Goal: Task Accomplishment & Management: Use online tool/utility

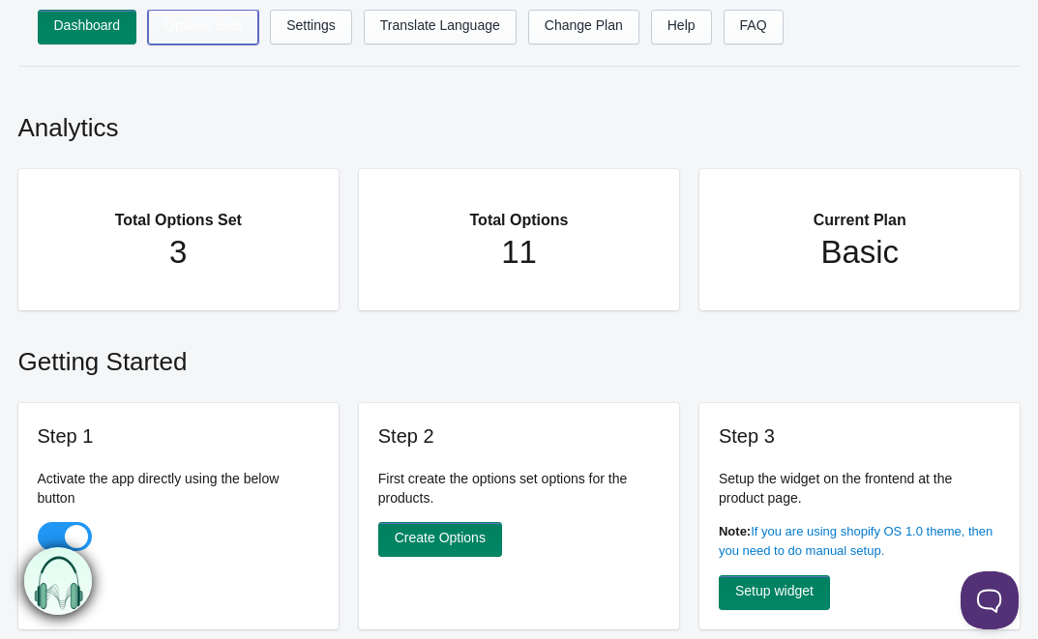
click at [212, 26] on link "Options Sets" at bounding box center [203, 27] width 110 height 35
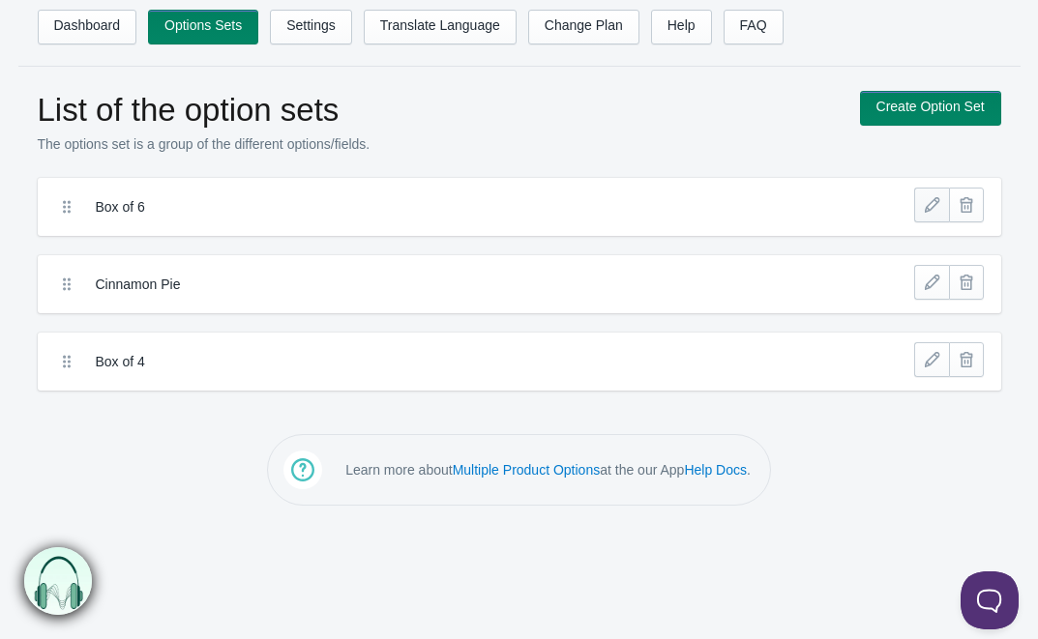
click at [937, 212] on link at bounding box center [931, 205] width 35 height 35
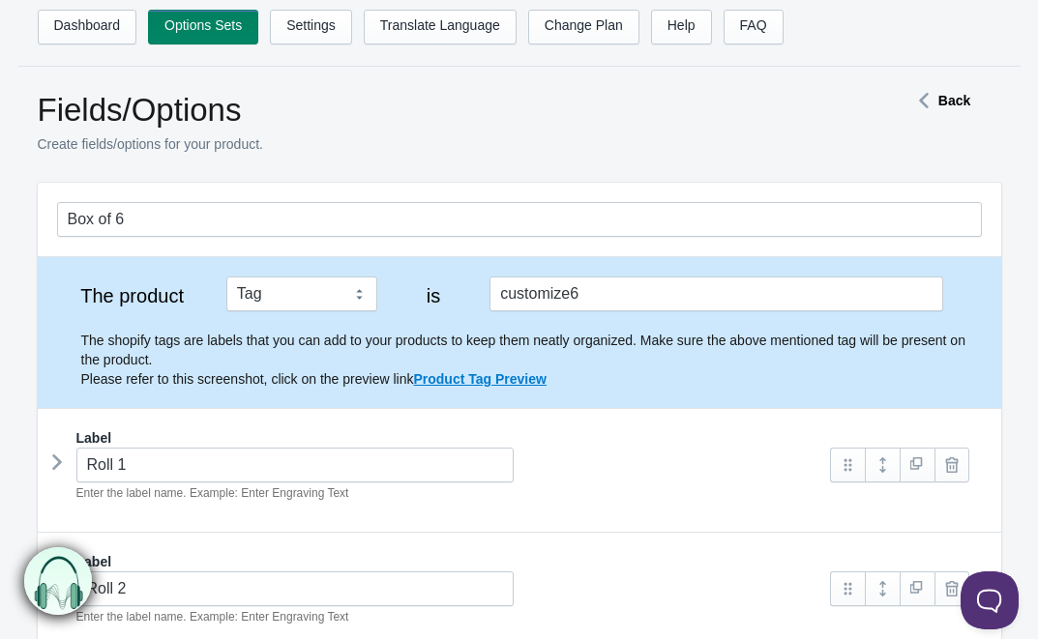
click at [57, 468] on icon at bounding box center [57, 462] width 0 height 29
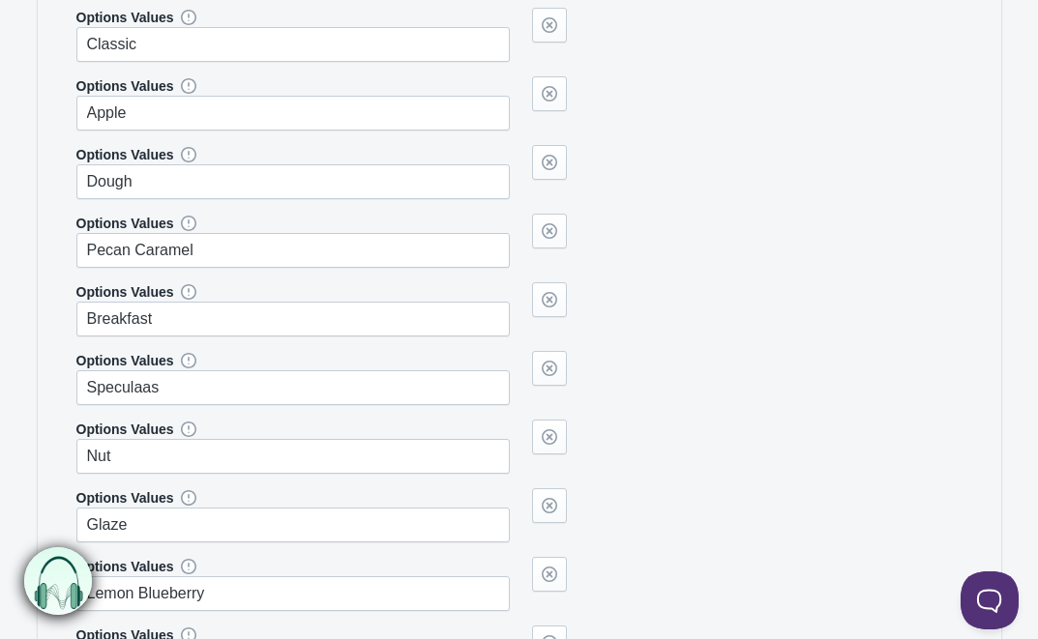
scroll to position [879, 0]
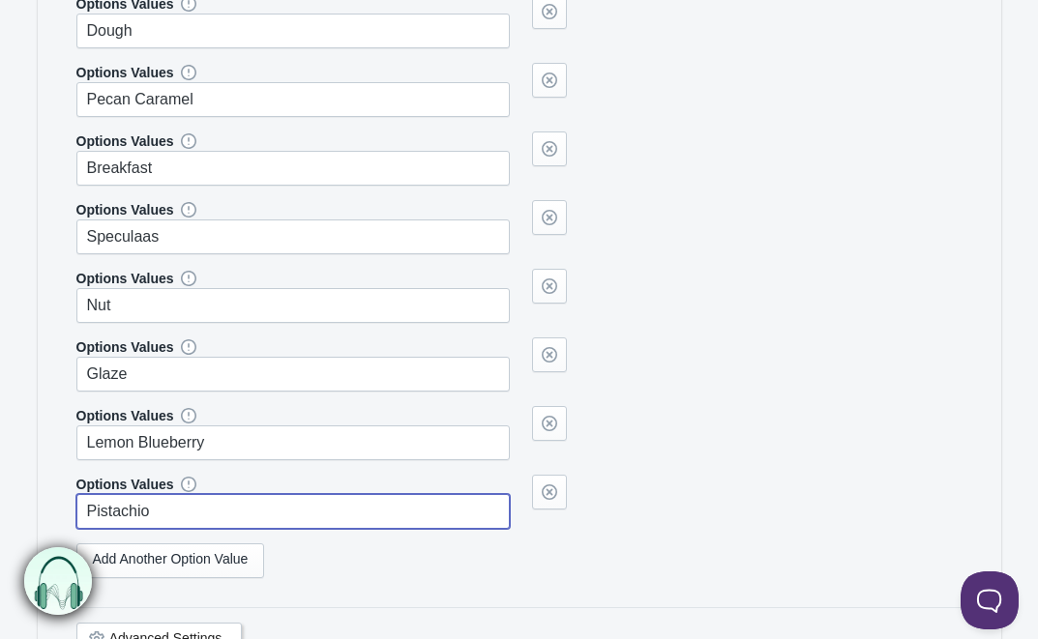
click at [161, 516] on input "Pistachio" at bounding box center [293, 511] width 434 height 35
click at [202, 498] on input "Pumpkin Spice" at bounding box center [293, 511] width 434 height 35
drag, startPoint x: 199, startPoint y: 506, endPoint x: 15, endPoint y: 506, distance: 184.7
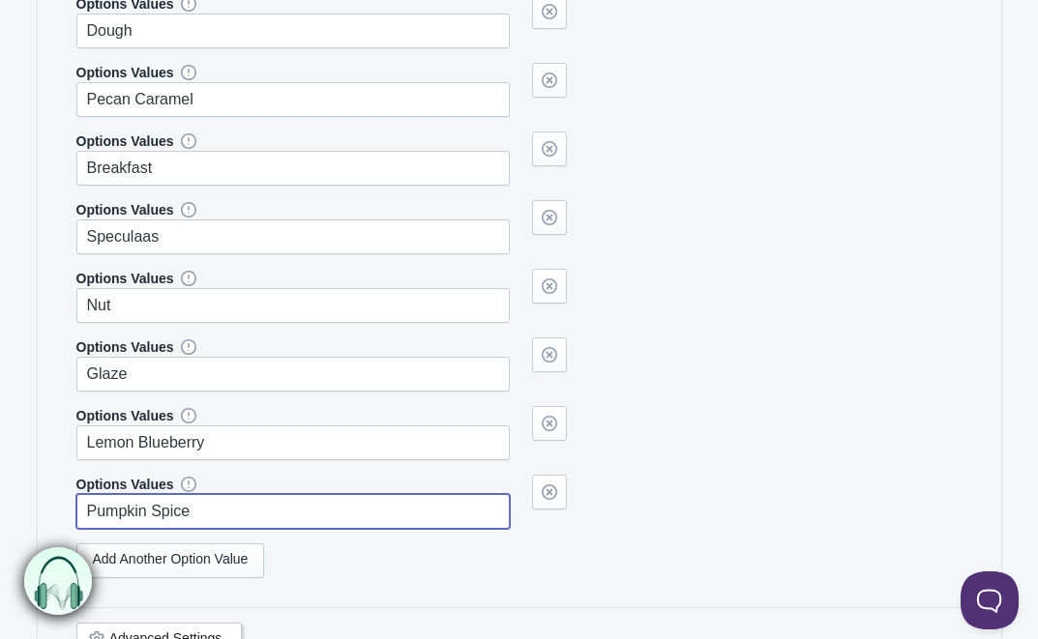
click at [15, 506] on form "Box of 6 The product Tag Vendor Type URL Handle All Products is customize6 Labe…" at bounding box center [519, 385] width 1009 height 2162
type input "Pumpkin Spice"
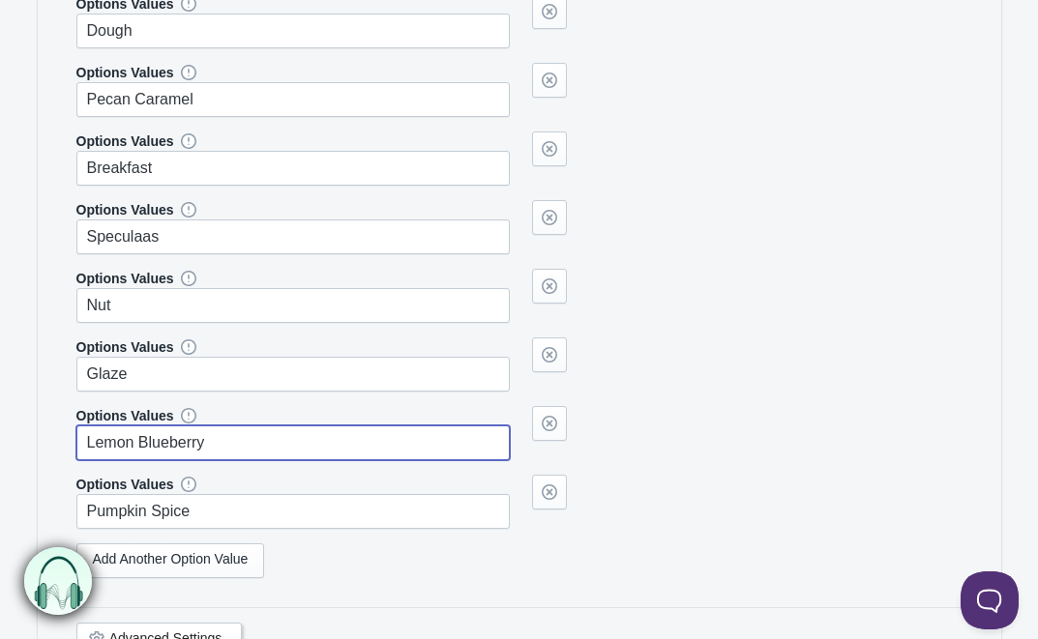
click at [130, 454] on input "Lemon Blueberry" at bounding box center [293, 443] width 434 height 35
type input "L"
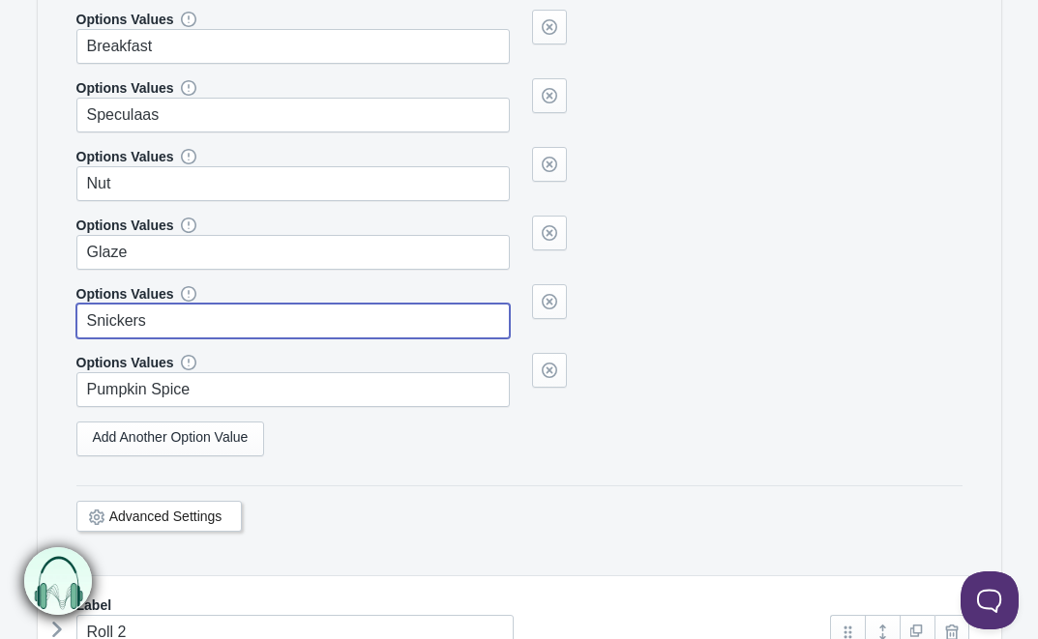
scroll to position [1237, 0]
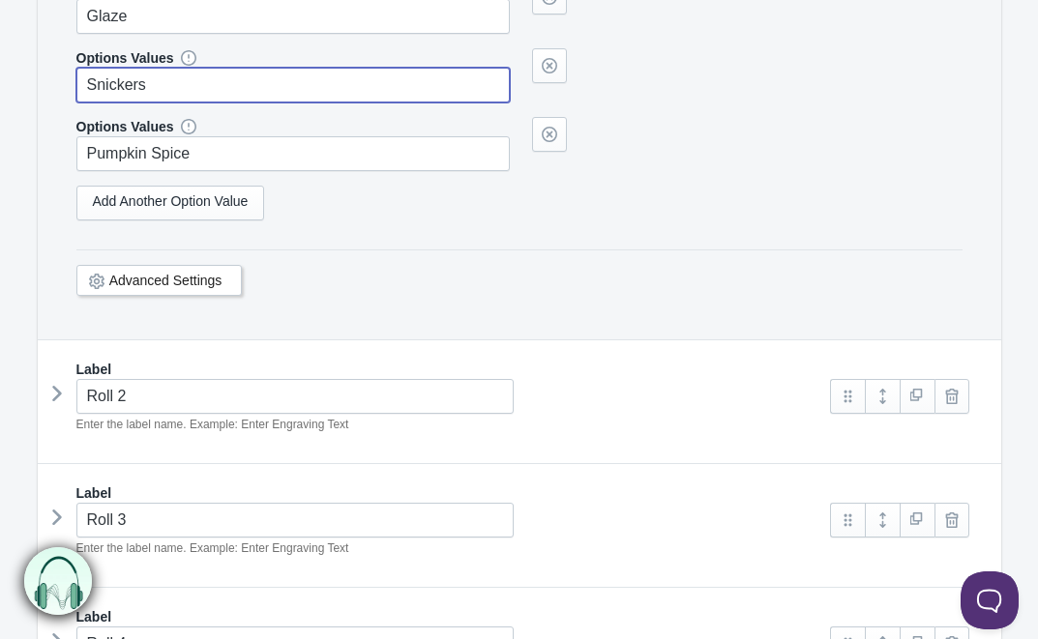
click at [57, 391] on icon at bounding box center [57, 393] width 0 height 29
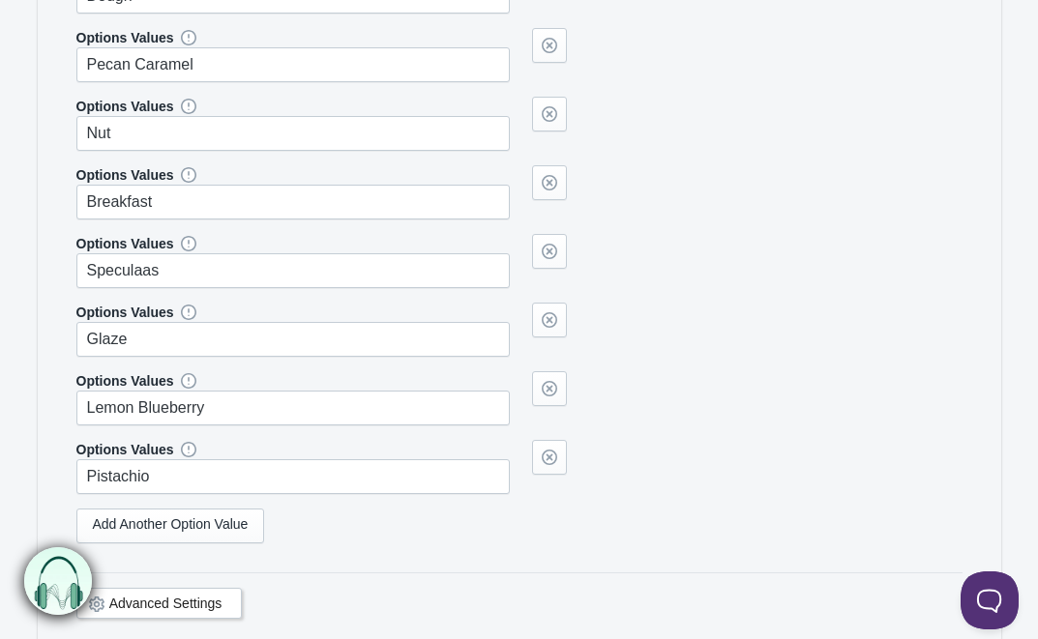
scroll to position [2088, 0]
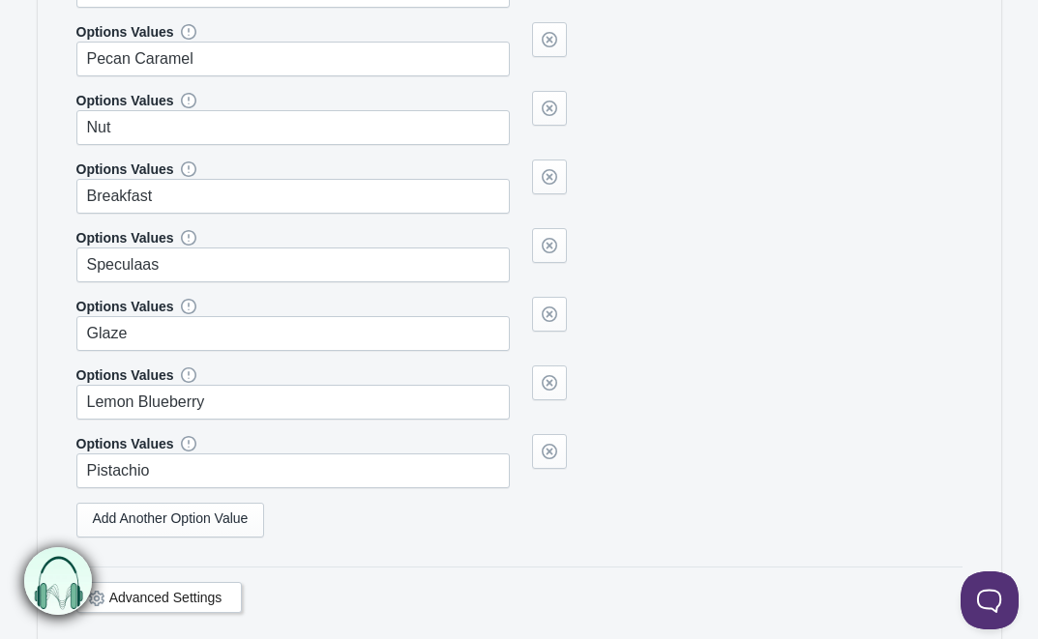
type input "Snickers"
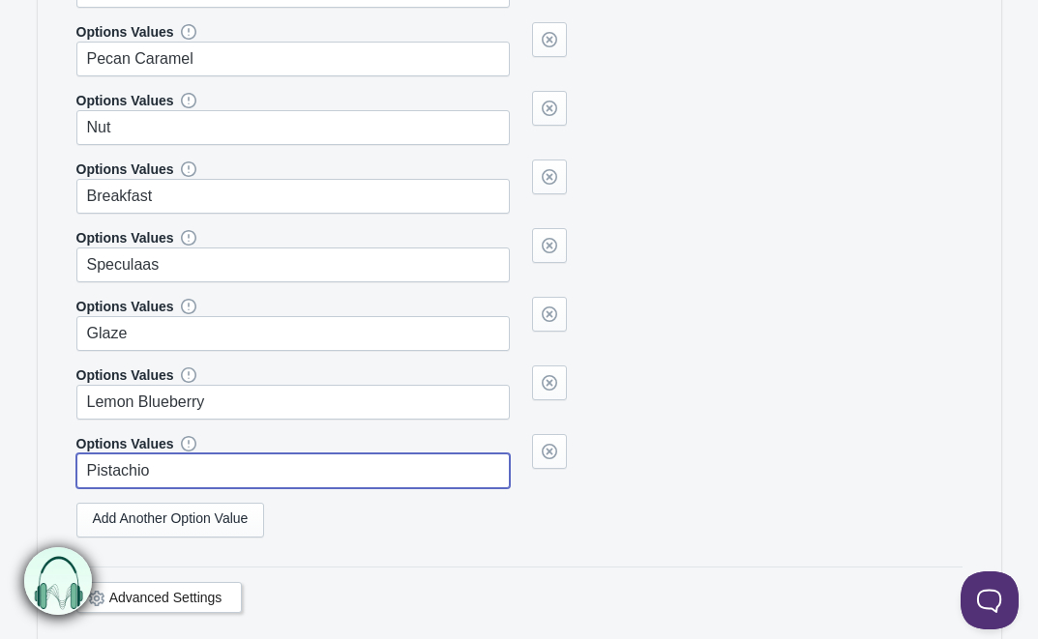
click at [154, 482] on input "Pistachio" at bounding box center [293, 471] width 434 height 35
paste input "umpkin Spice"
type input "Pumpkin Spice"
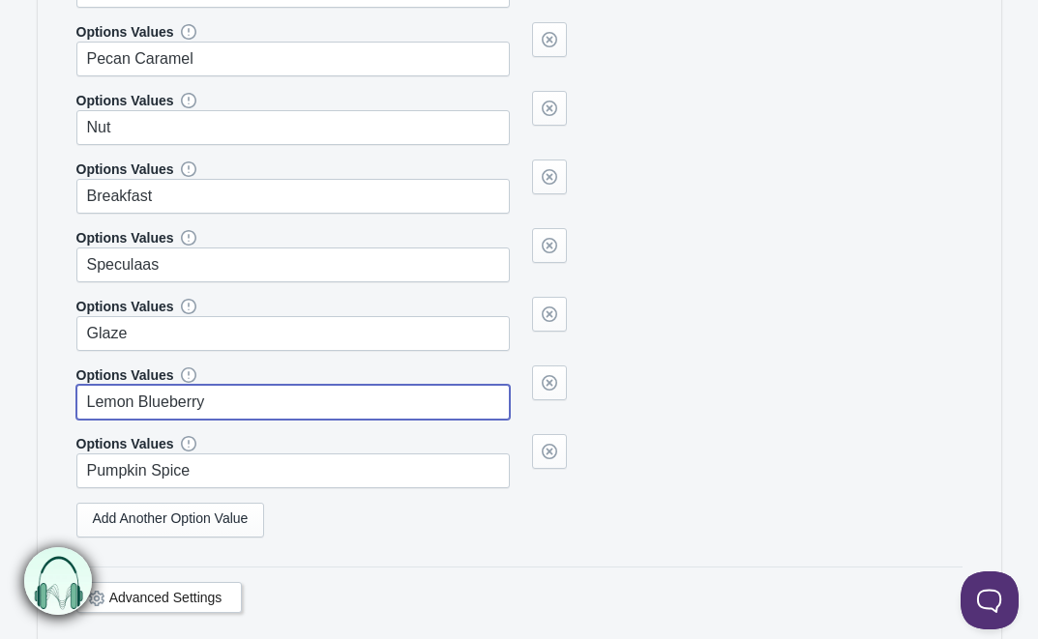
click at [158, 403] on input "Lemon Blueberry" at bounding box center [293, 402] width 434 height 35
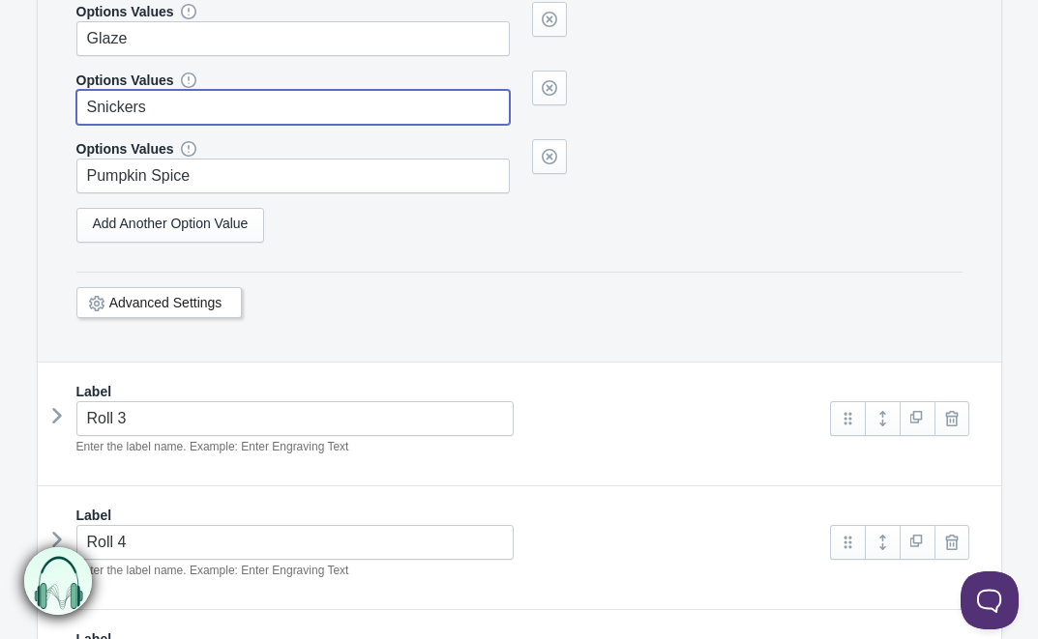
scroll to position [2414, 0]
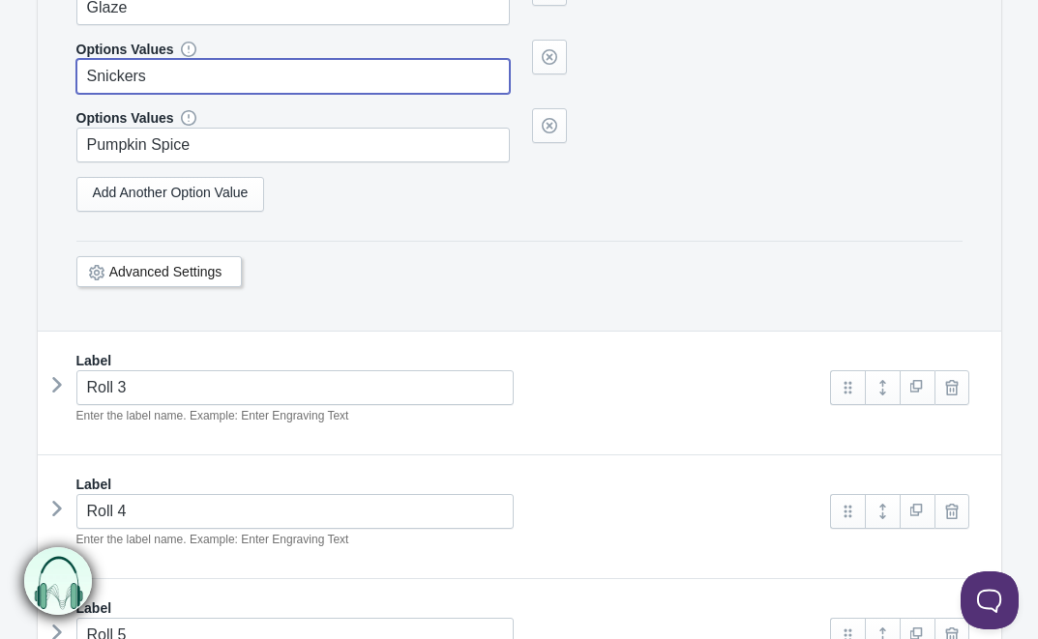
click at [57, 386] on icon at bounding box center [57, 384] width 0 height 29
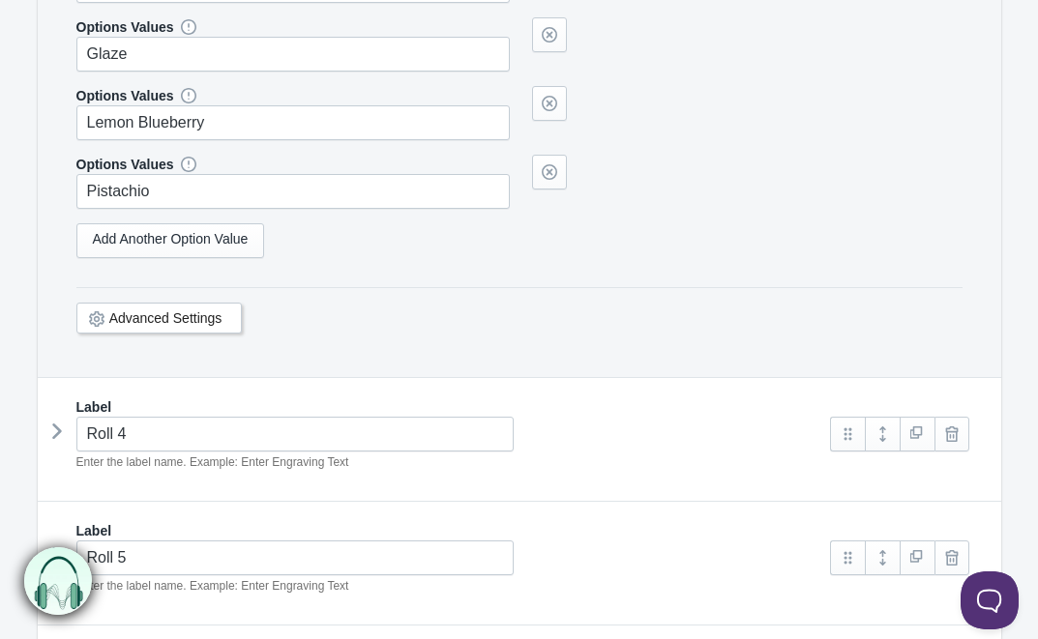
scroll to position [3483, 0]
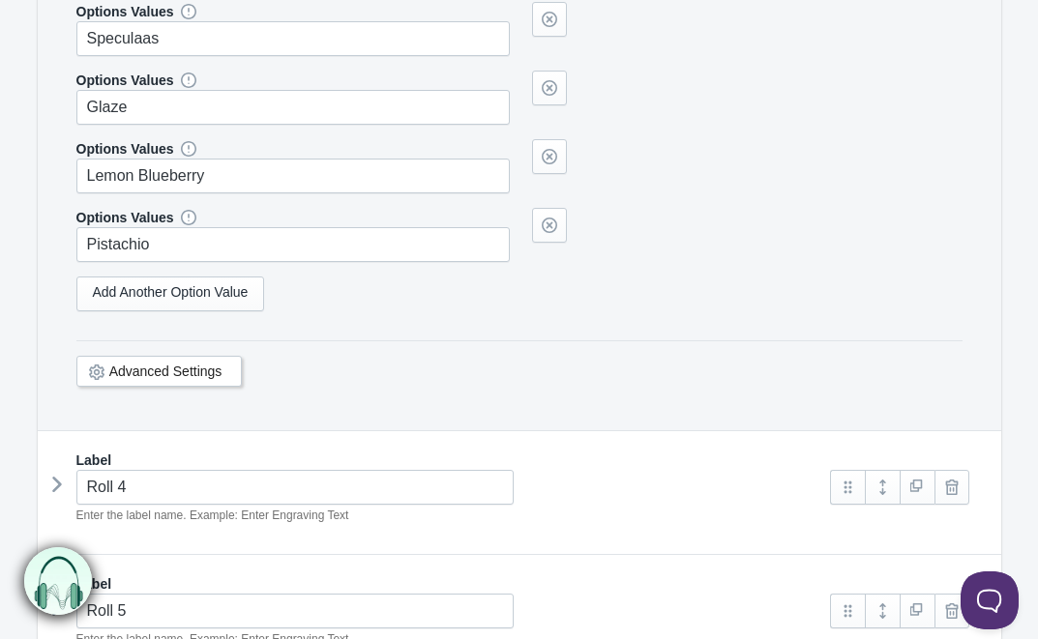
type input "Snickers"
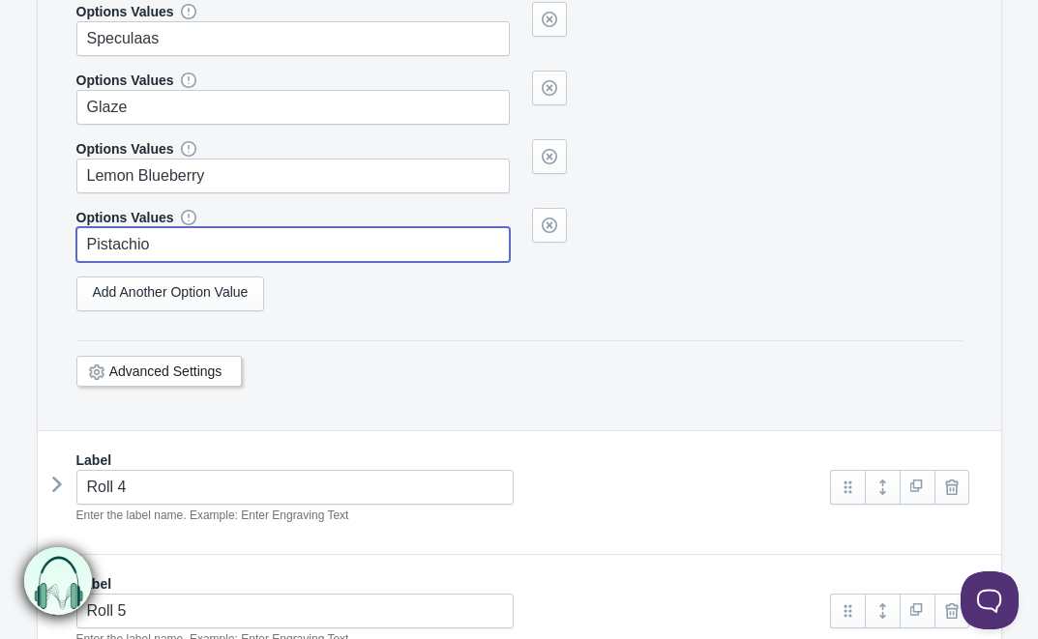
click at [185, 245] on input "Pistachio" at bounding box center [293, 244] width 434 height 35
paste input "umpkin Spice"
type input "Pumpkin Spice"
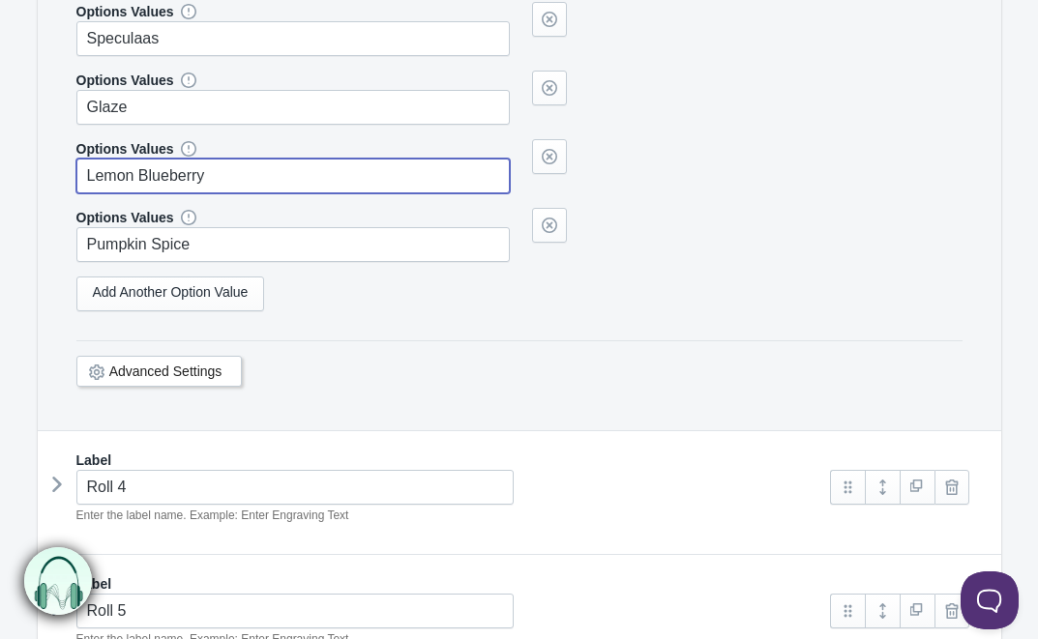
click at [159, 175] on input "Lemon Blueberry" at bounding box center [293, 176] width 434 height 35
click at [57, 486] on icon at bounding box center [57, 484] width 0 height 29
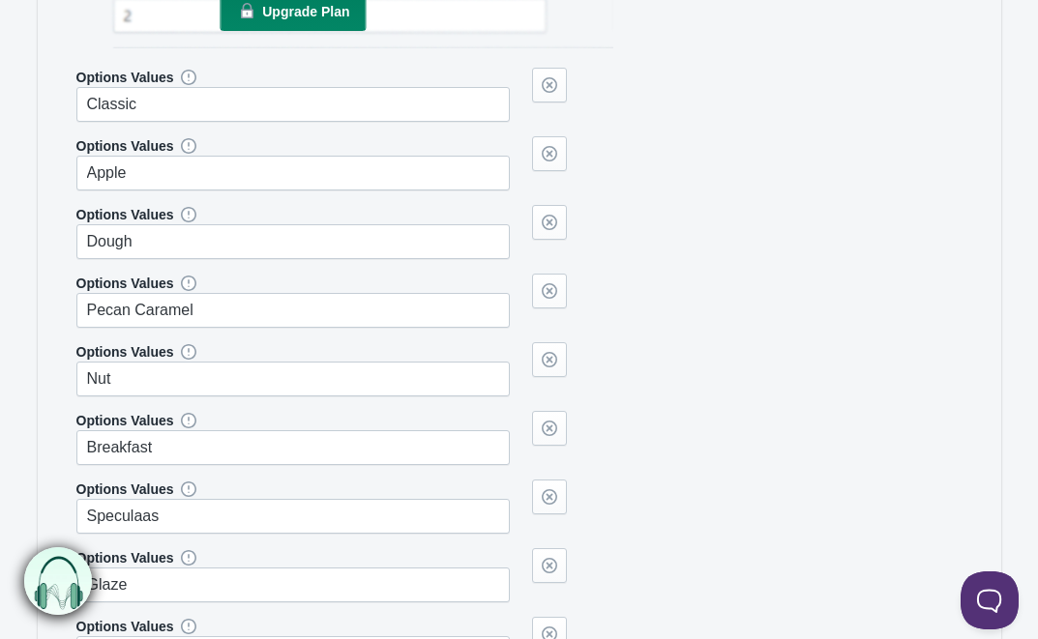
scroll to position [4582, 0]
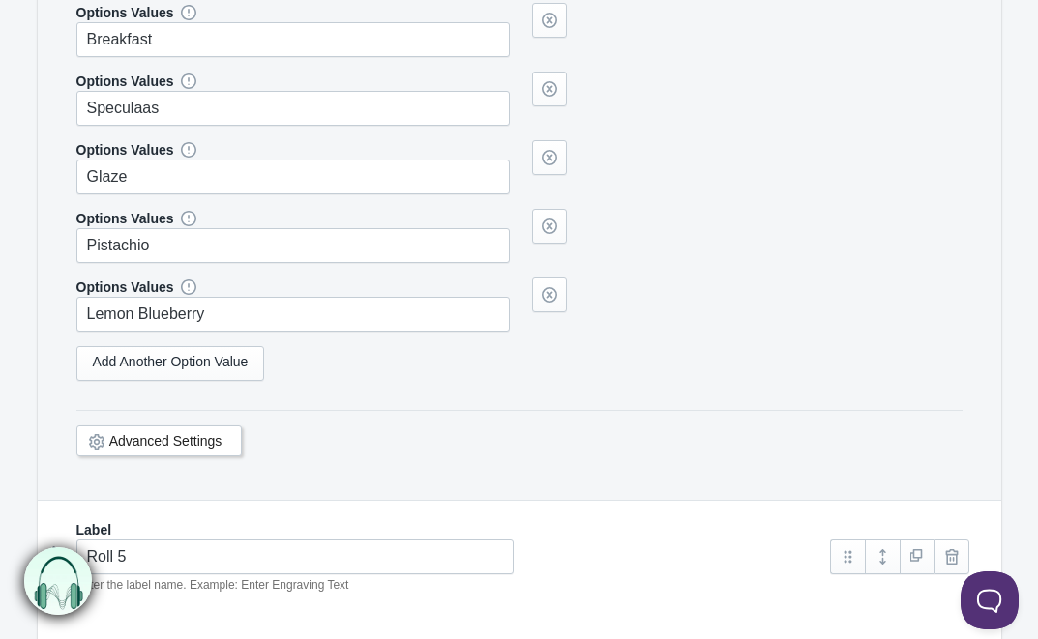
type input "Snickers"
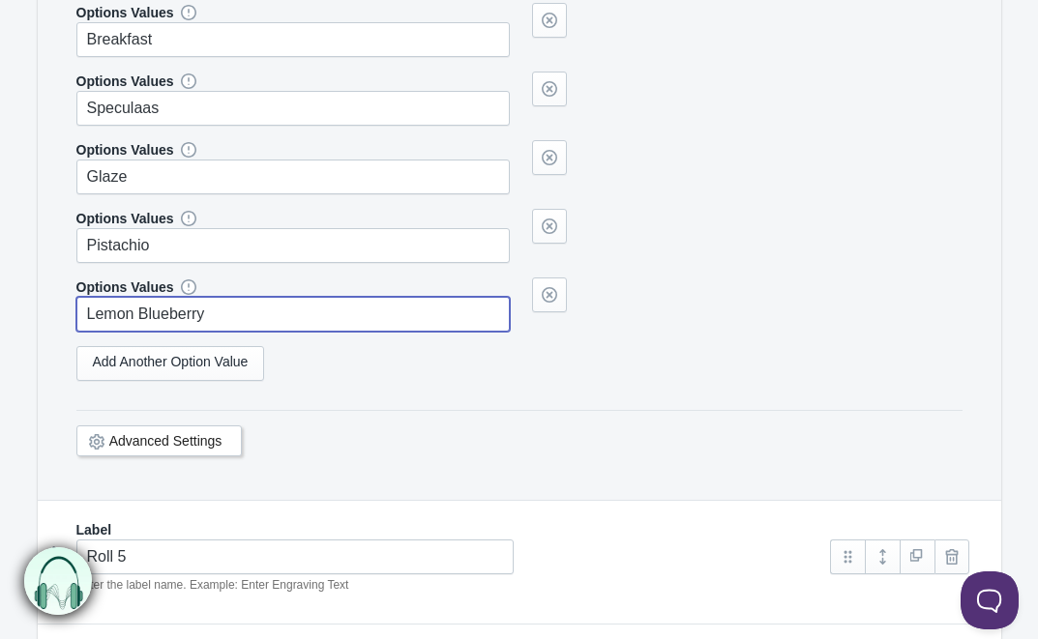
click at [160, 308] on input "Lemon Blueberry" at bounding box center [293, 314] width 434 height 35
paste input "Pumpkin Spice"
type input "Pumpkin Spice"
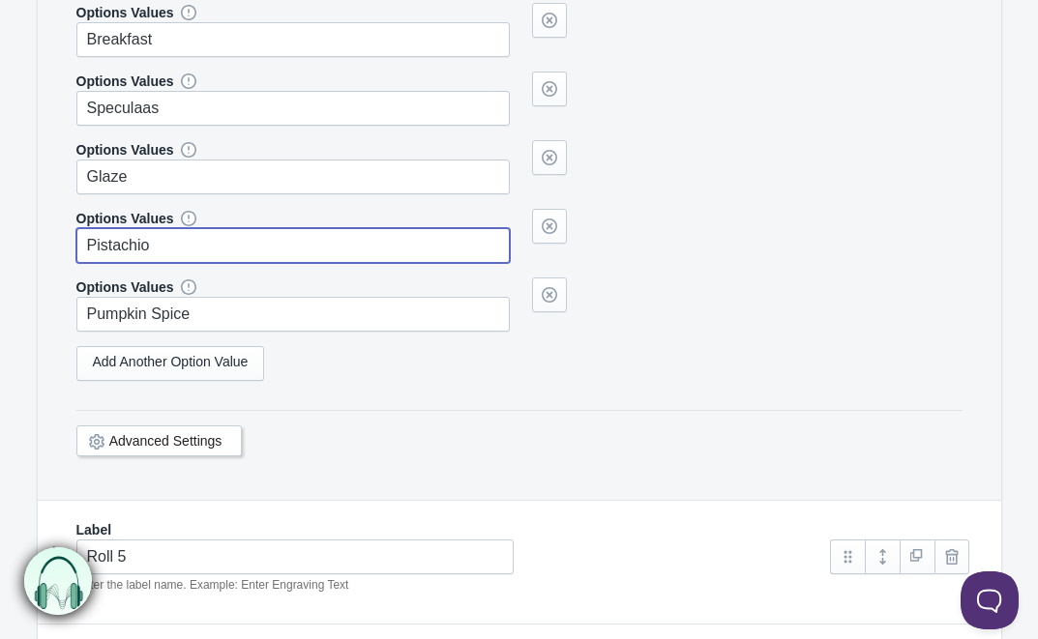
click at [148, 249] on input "Pistachio" at bounding box center [293, 245] width 434 height 35
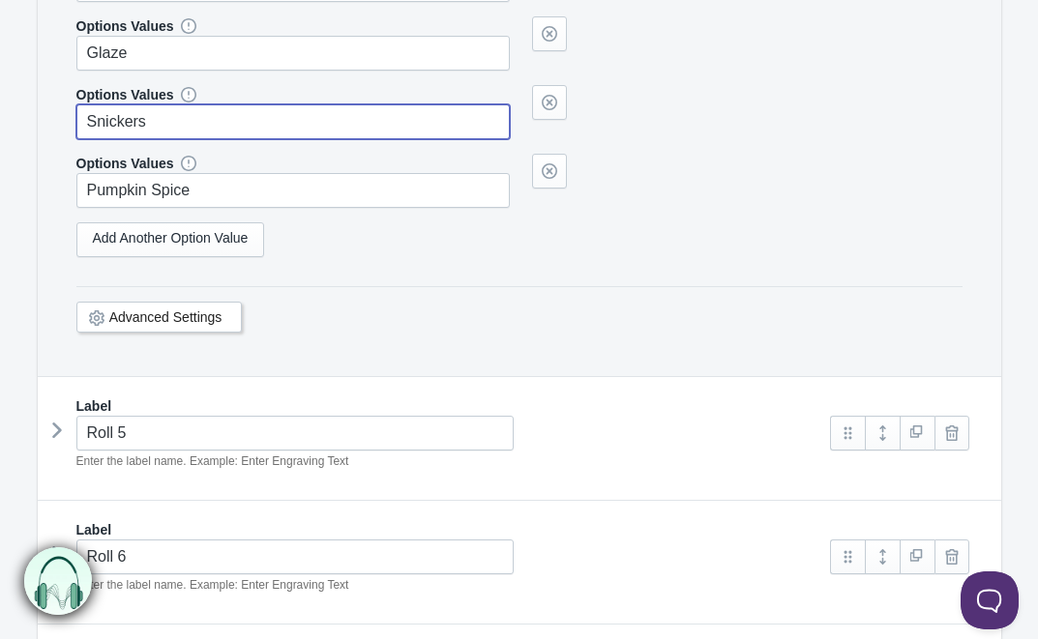
scroll to position [4707, 0]
click at [57, 417] on icon at bounding box center [57, 429] width 0 height 29
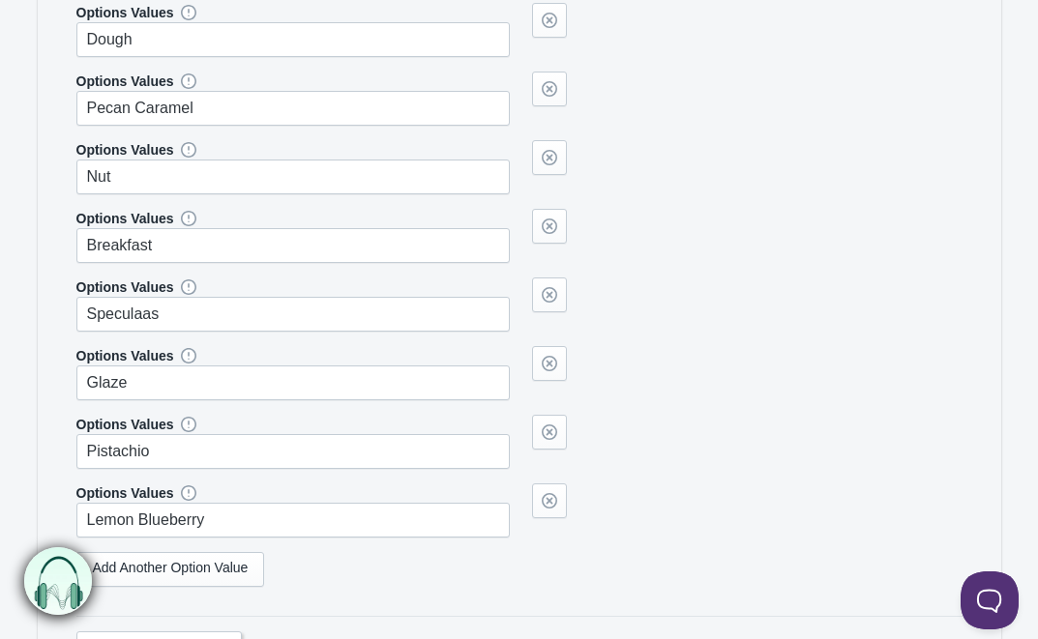
scroll to position [5568, 0]
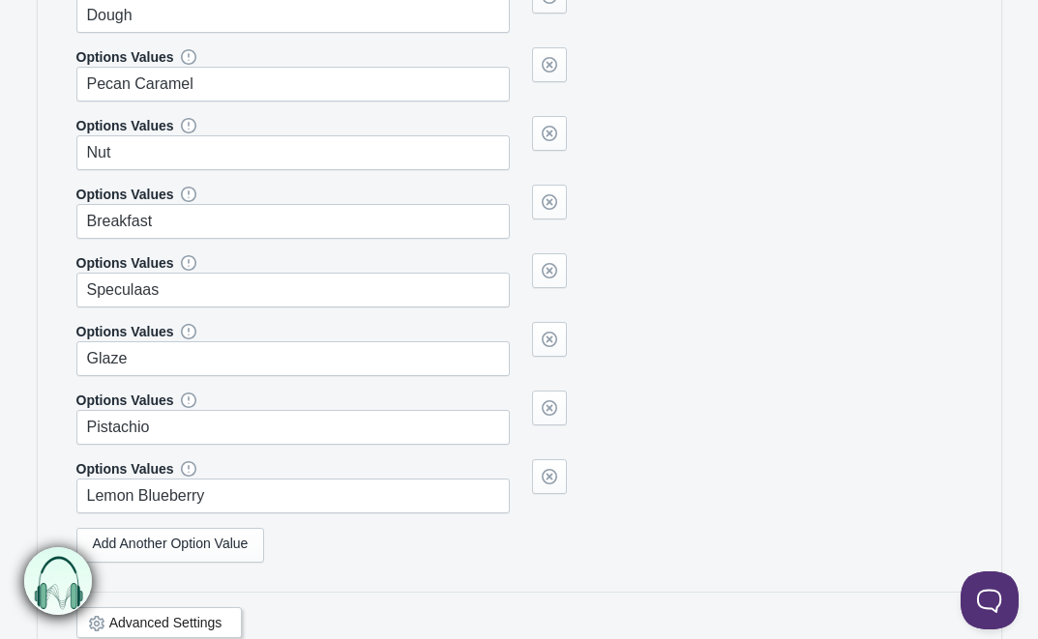
type input "Snickers"
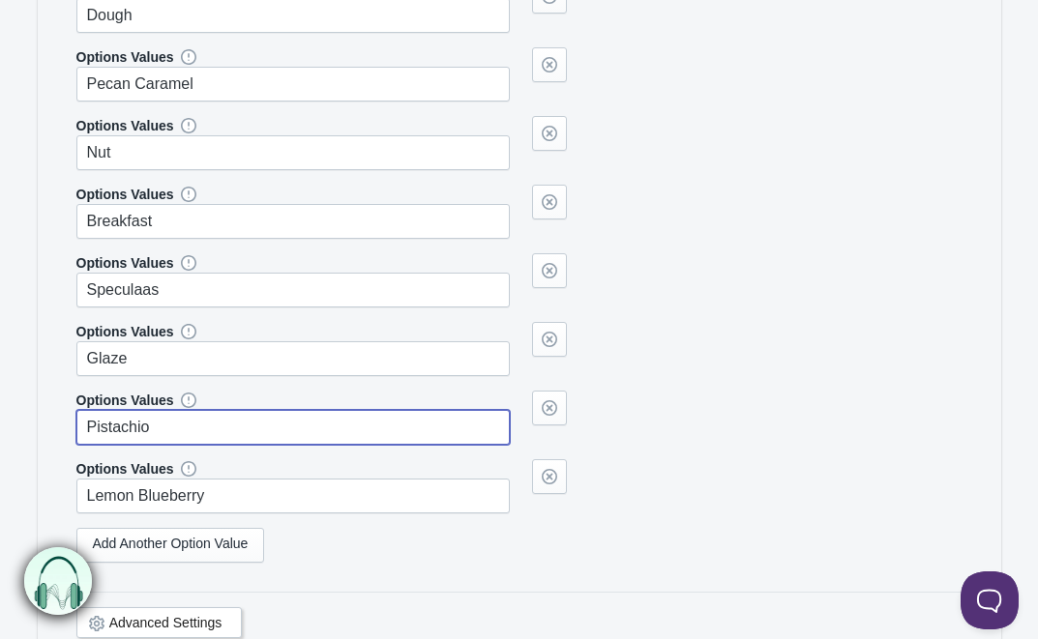
click at [160, 417] on input "Pistachio" at bounding box center [293, 427] width 434 height 35
type input "Snickers"
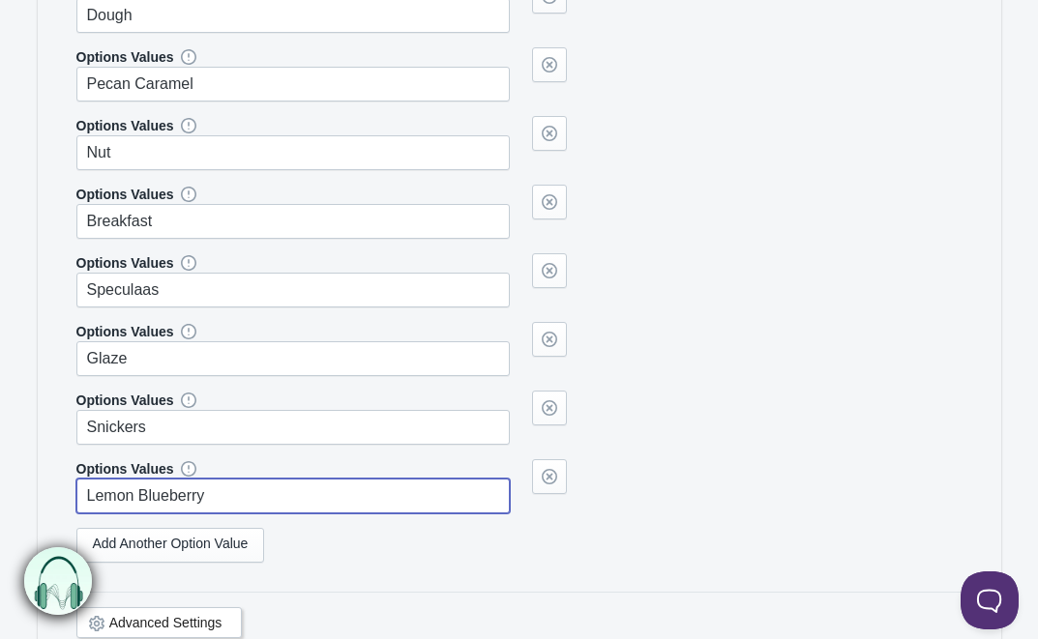
click at [145, 479] on input "Lemon Blueberry" at bounding box center [293, 496] width 434 height 35
paste input "Pumpkin Spice"
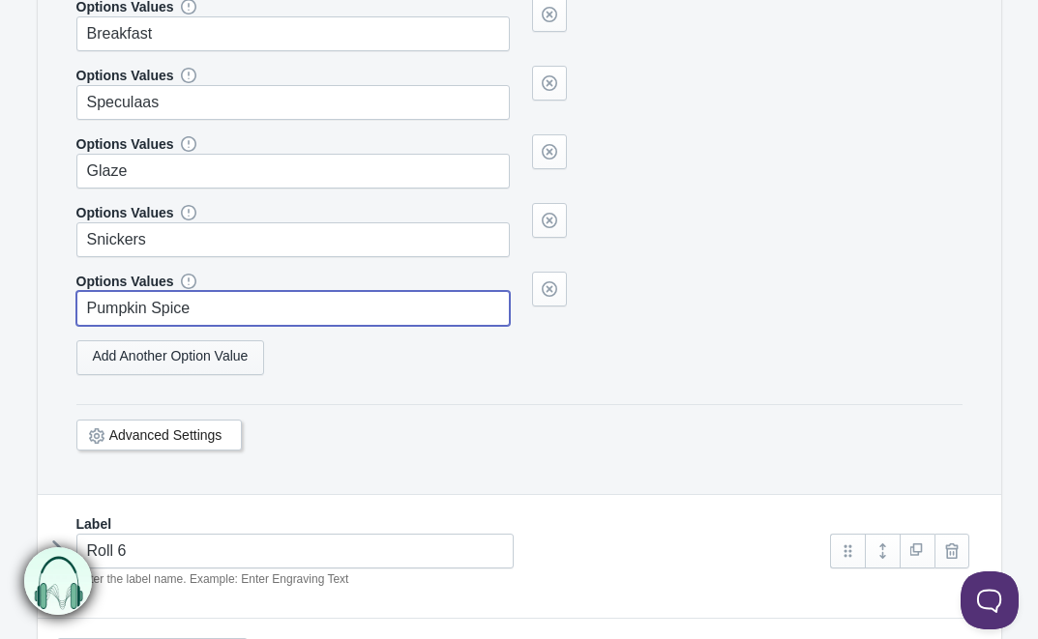
scroll to position [5859, 0]
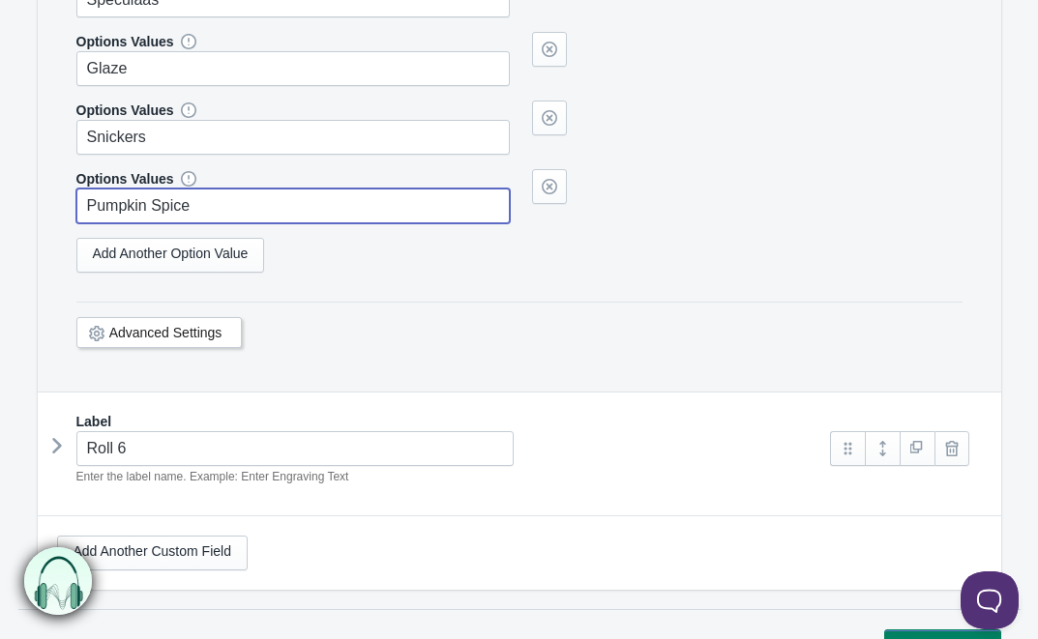
click at [57, 436] on icon at bounding box center [57, 445] width 0 height 29
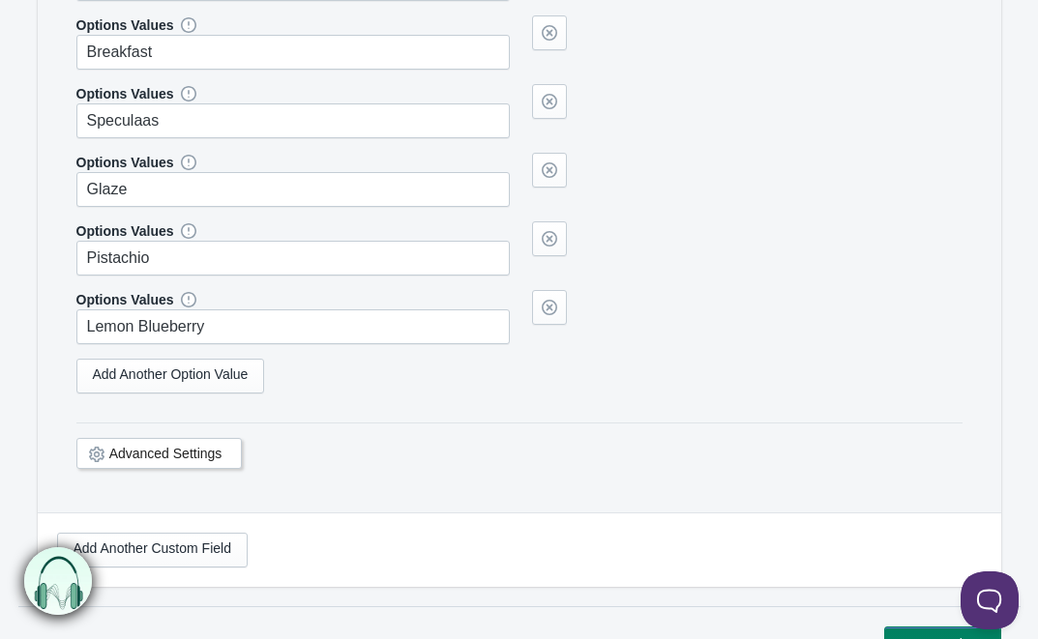
scroll to position [6949, 0]
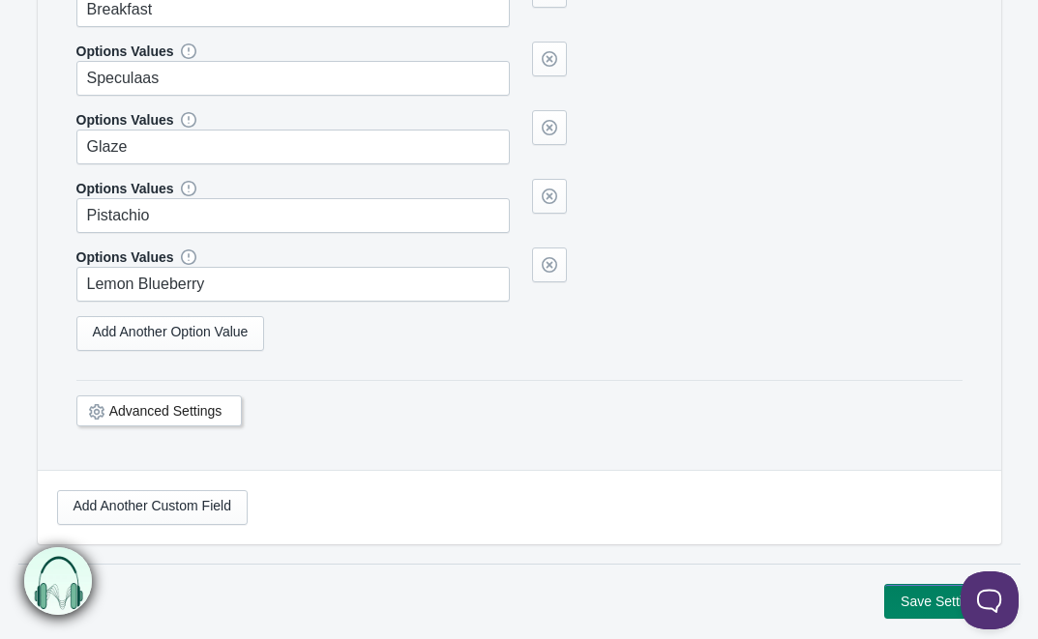
type input "Pumpkin Spice"
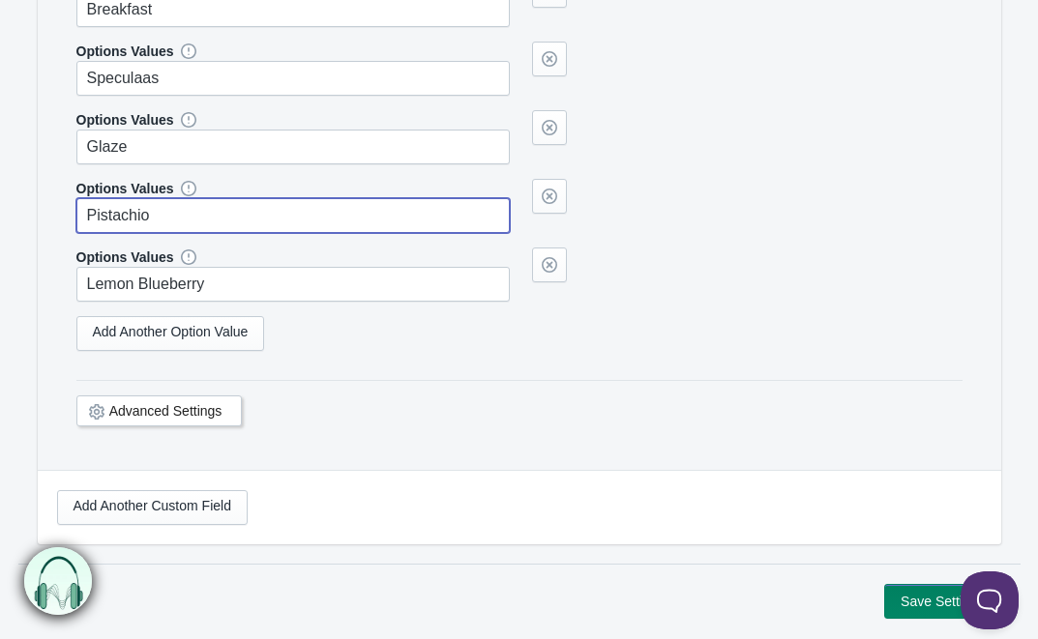
click at [119, 213] on input "Pistachio" at bounding box center [293, 215] width 434 height 35
type input "Snickers"
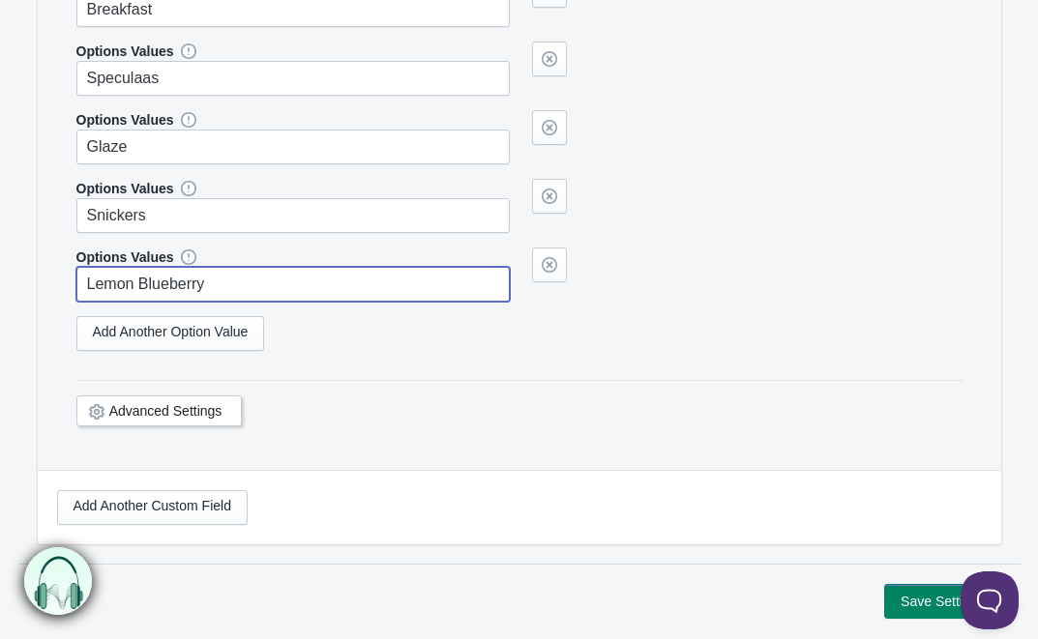
click at [116, 293] on input "Lemon Blueberry" at bounding box center [293, 284] width 434 height 35
paste input "Pumpkin Spice"
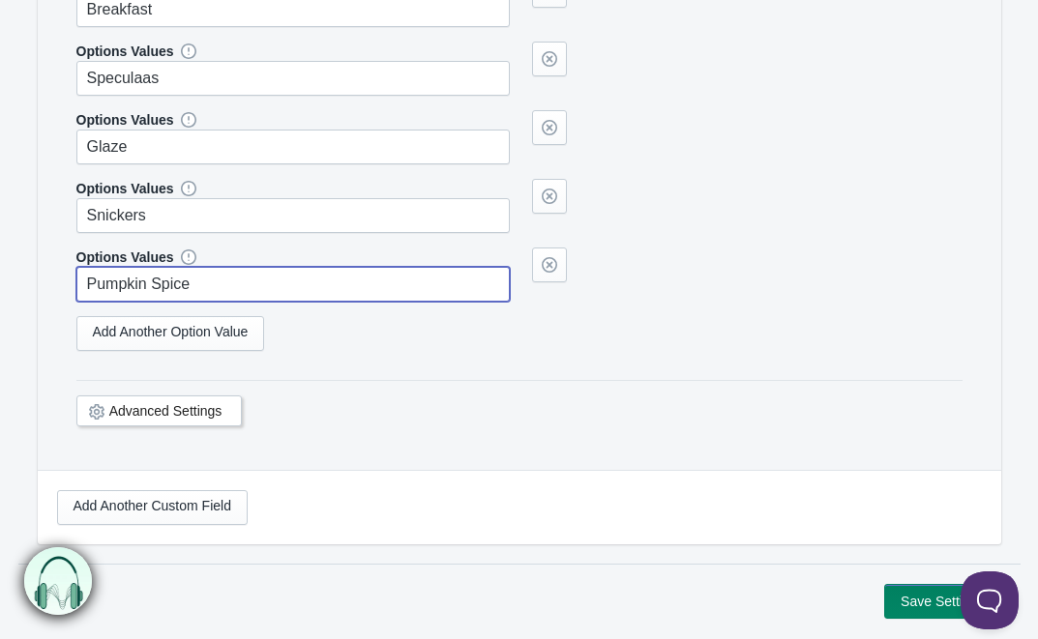
type input "Pumpkin Spice"
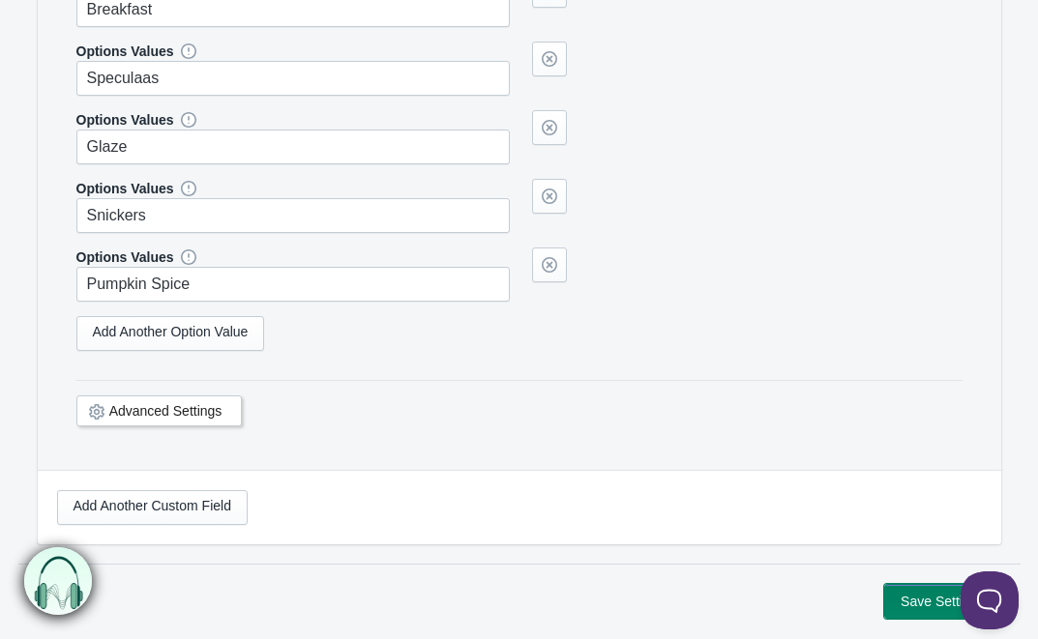
click at [904, 597] on button "Save Settings" at bounding box center [942, 601] width 116 height 35
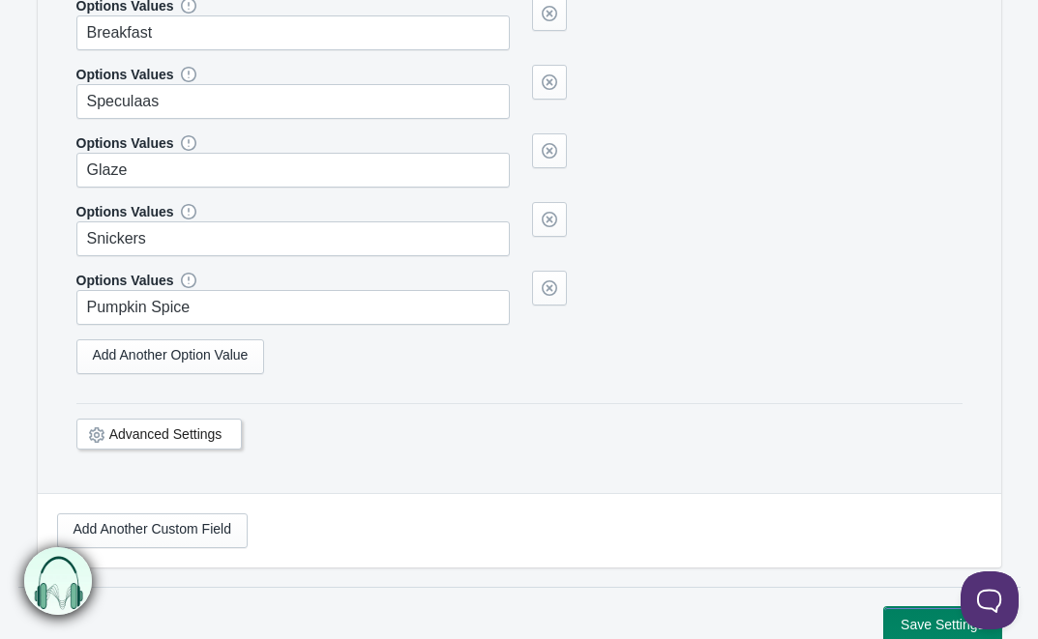
scroll to position [6954, 0]
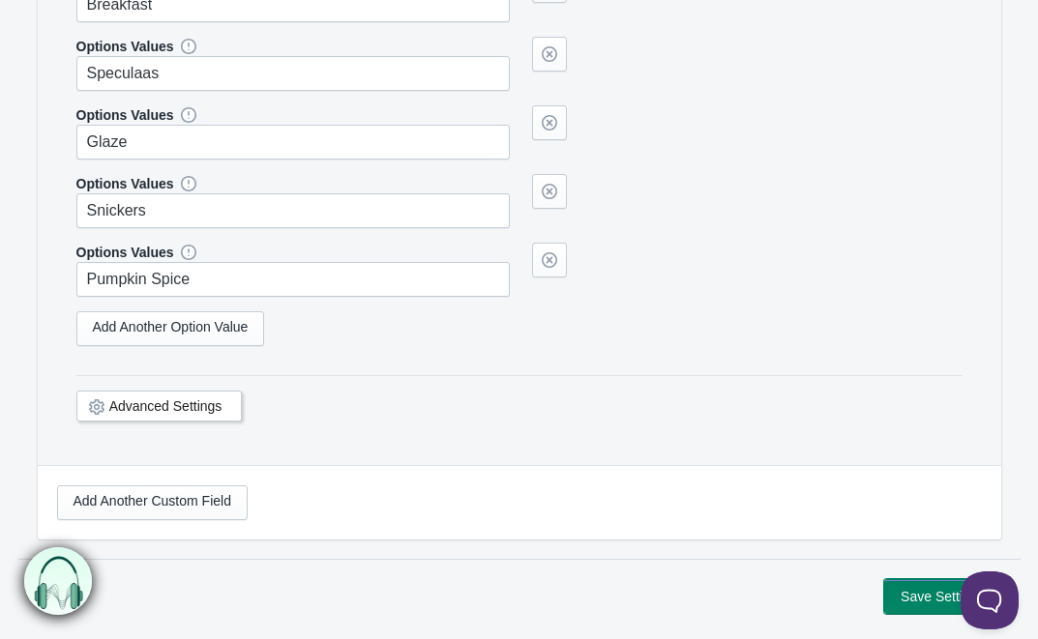
click at [901, 580] on button "Save Settings" at bounding box center [942, 596] width 116 height 35
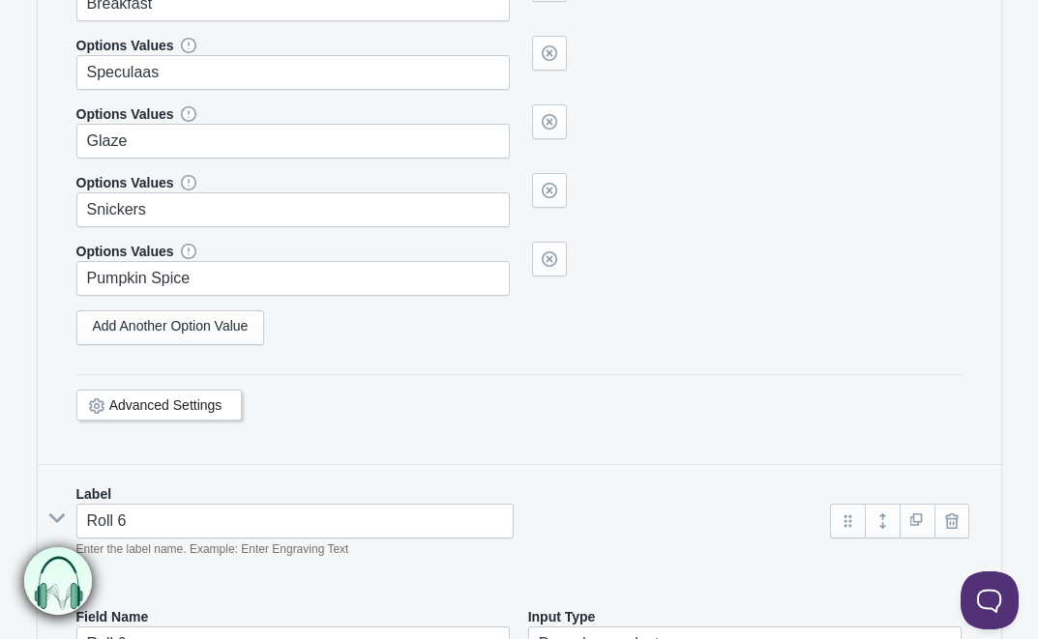
scroll to position [5695, 0]
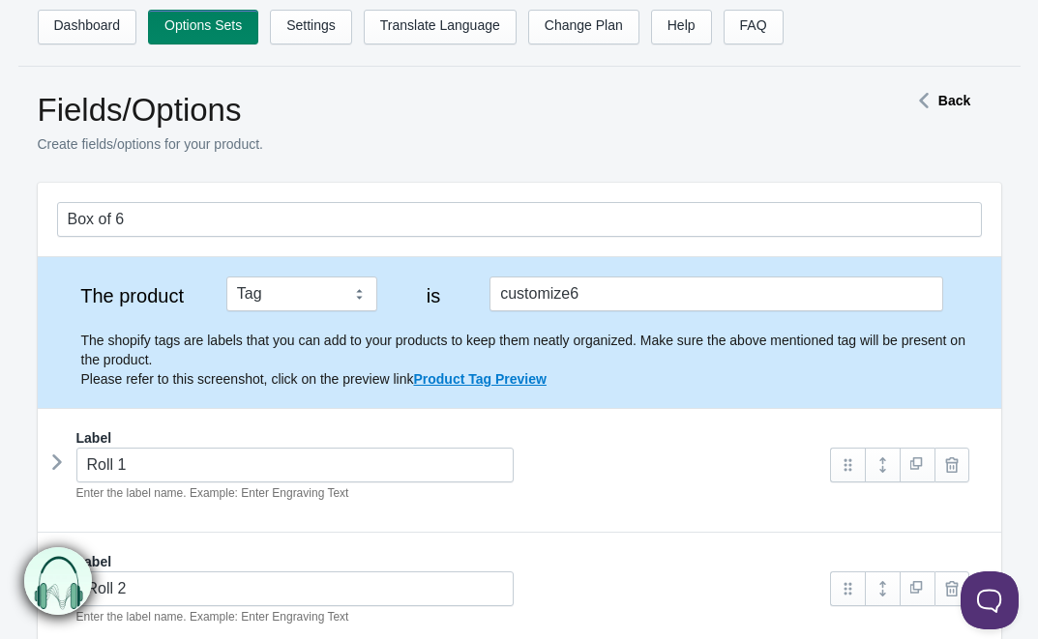
click at [952, 104] on strong "Back" at bounding box center [954, 100] width 32 height 15
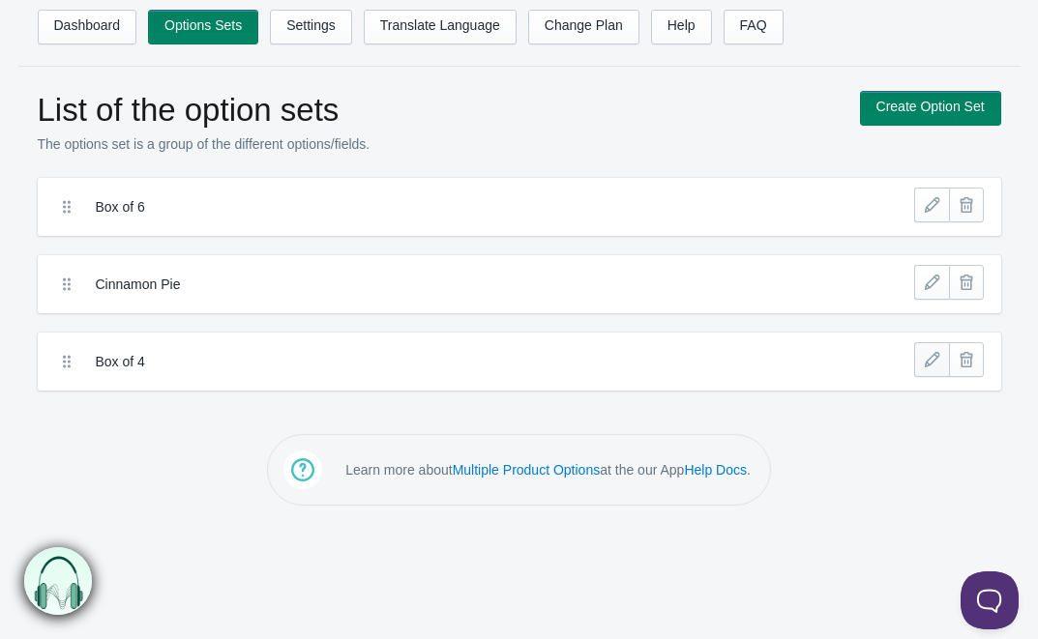
click at [933, 361] on link at bounding box center [931, 359] width 35 height 35
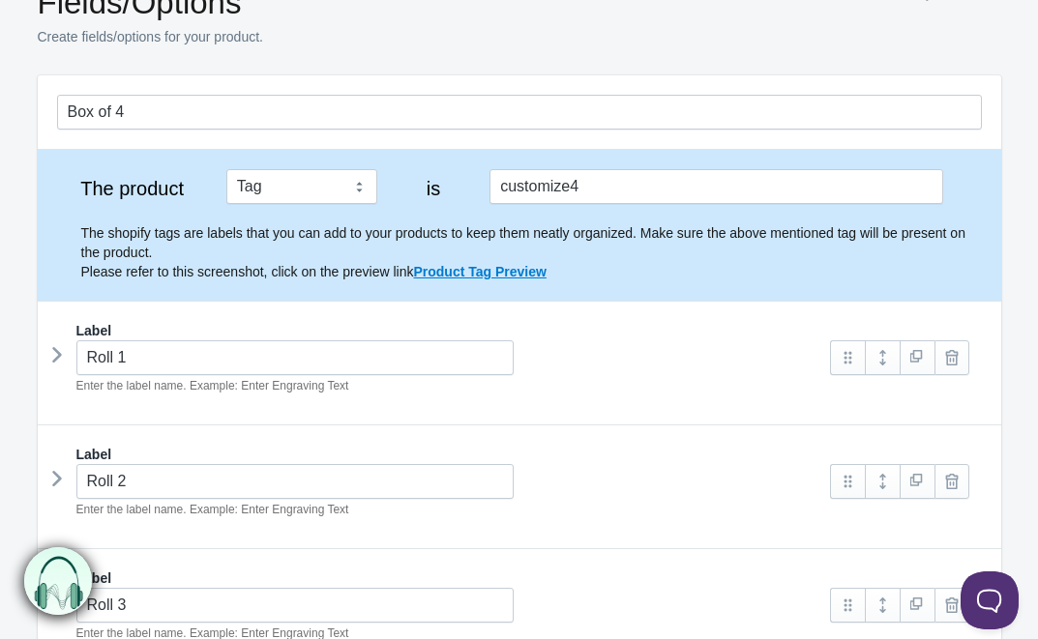
scroll to position [123, 0]
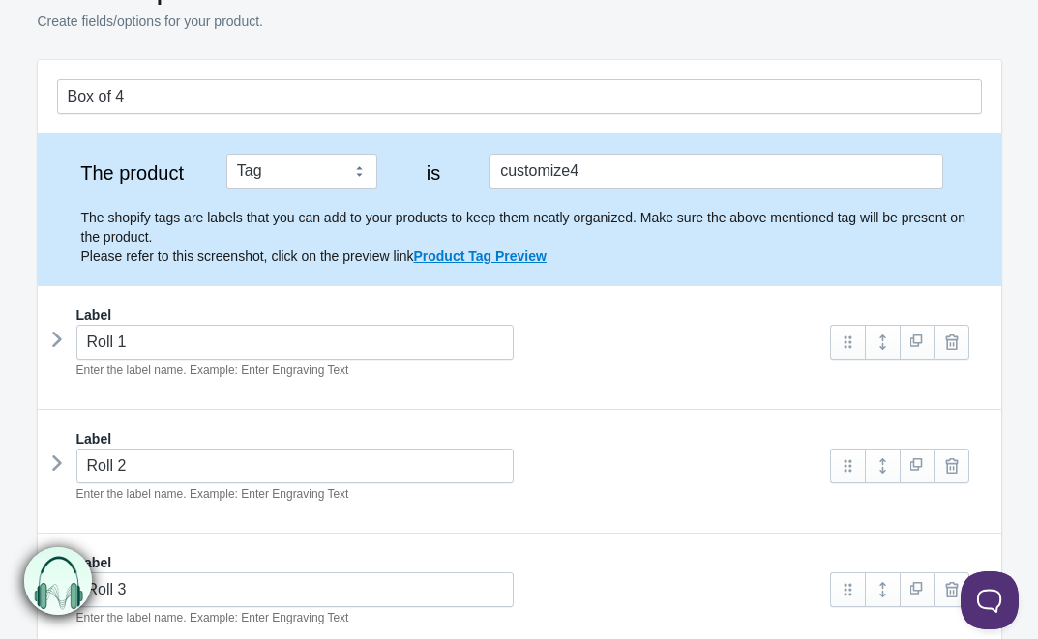
click at [57, 334] on icon at bounding box center [57, 339] width 0 height 29
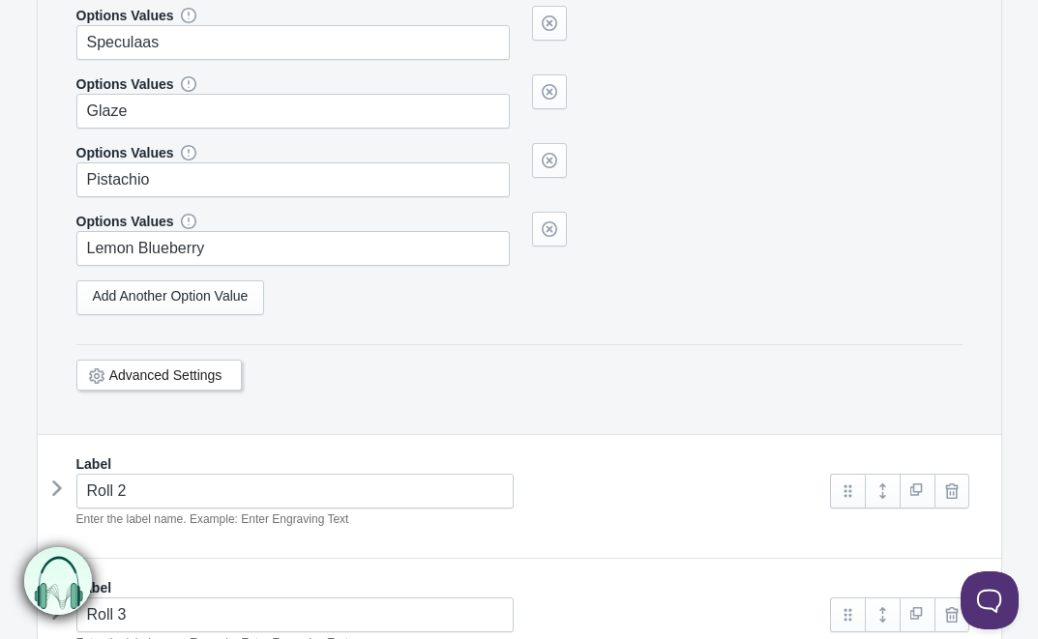
scroll to position [1112, 0]
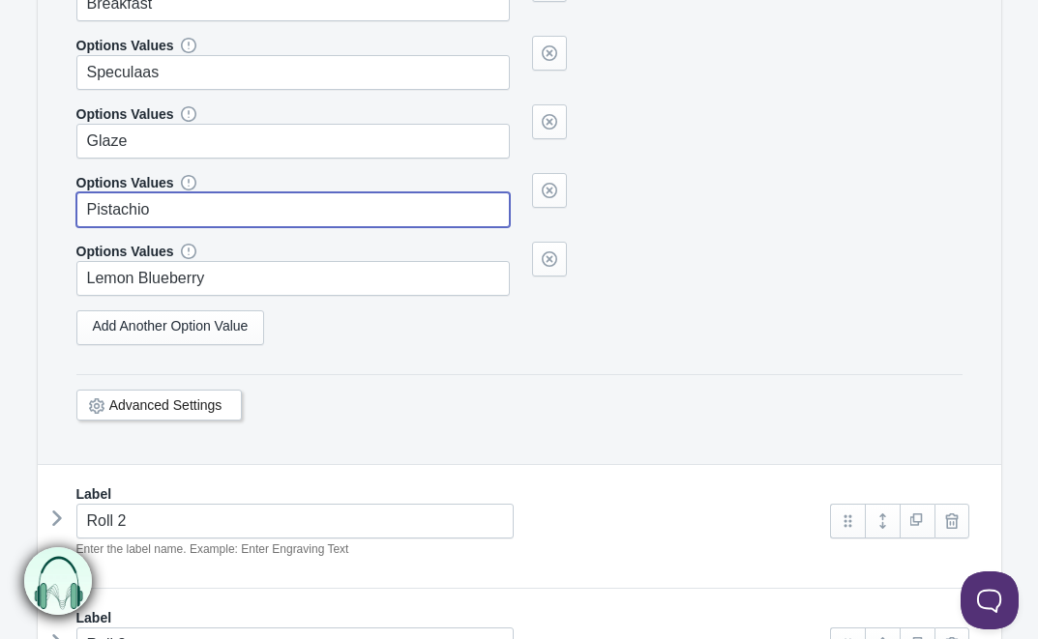
click at [184, 213] on input "Pistachio" at bounding box center [293, 209] width 434 height 35
click at [184, 216] on input "Pistachio" at bounding box center [293, 209] width 434 height 35
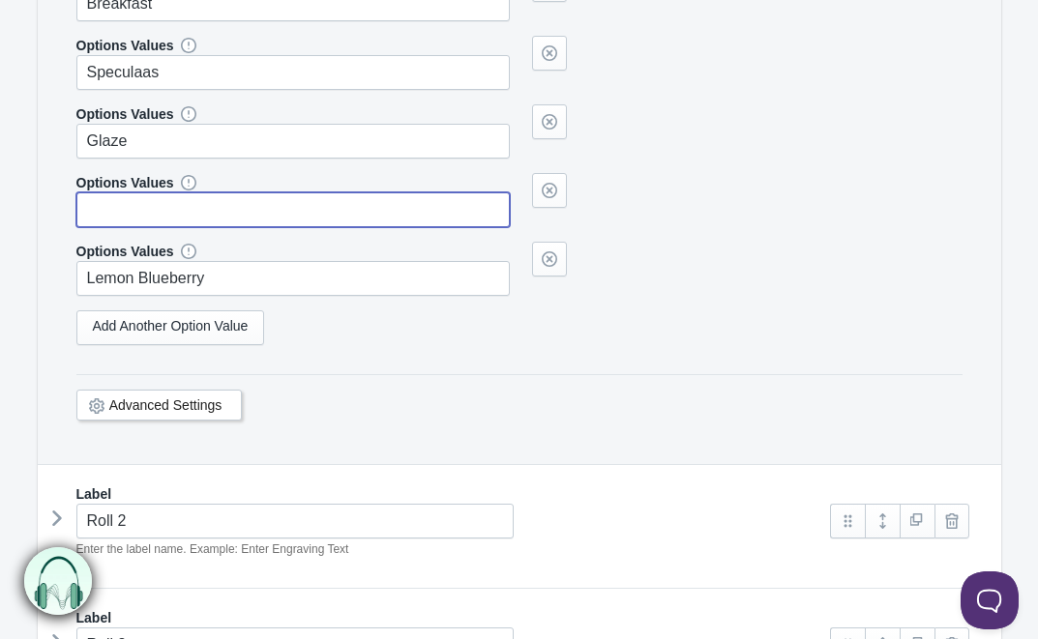
paste input "Pumpkin Spice"
type input "Pumpkin Spice"
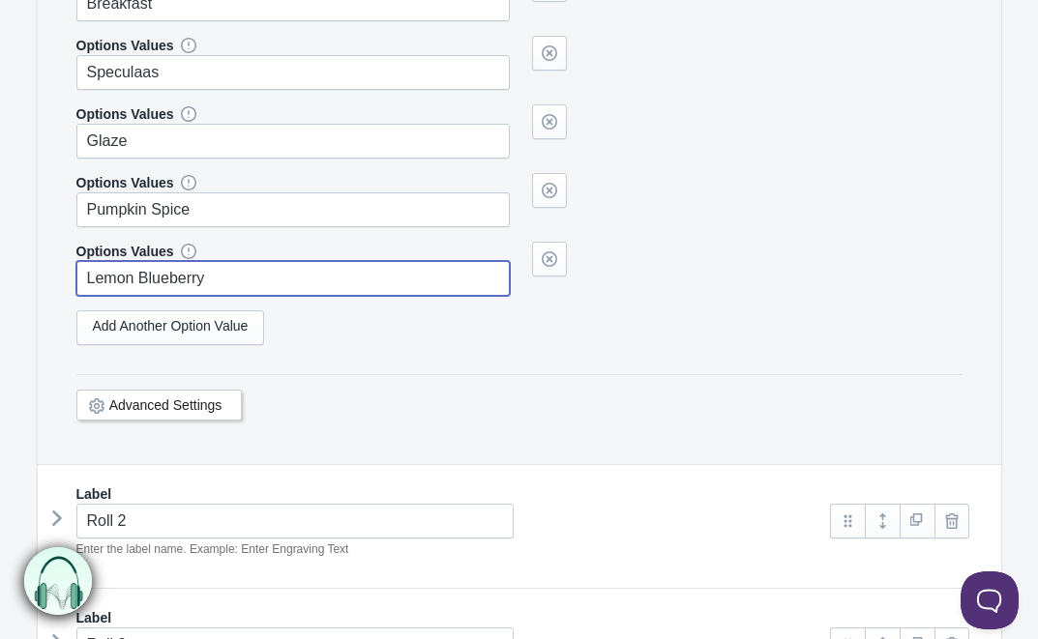
click at [167, 281] on input "Lemon Blueberry" at bounding box center [293, 278] width 434 height 35
type input "S"
paste input "Pumpkin Spice"
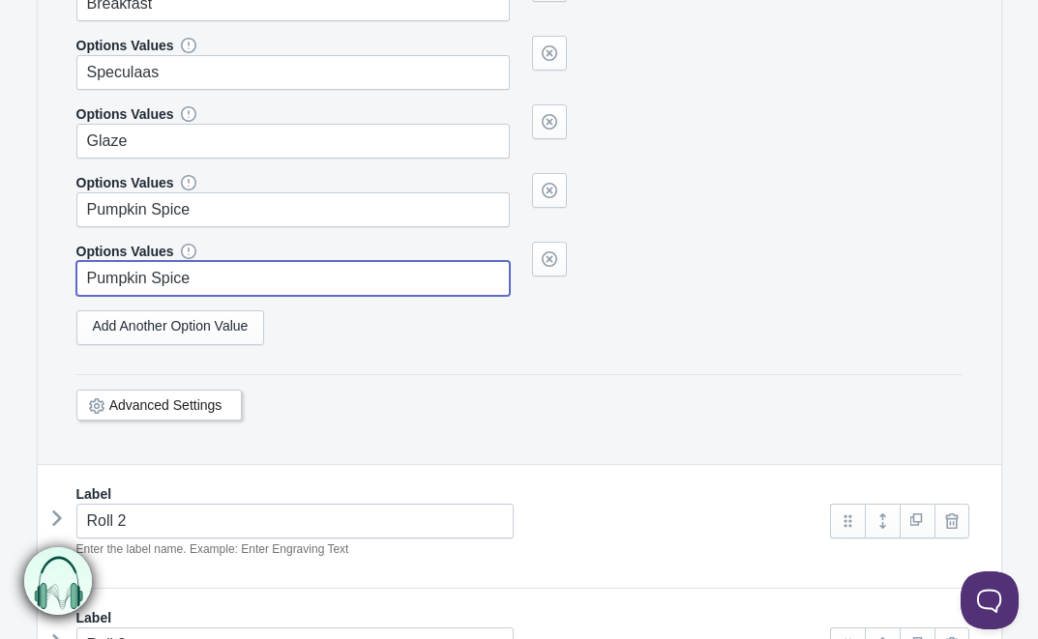
type input "Pumpkin Spice"
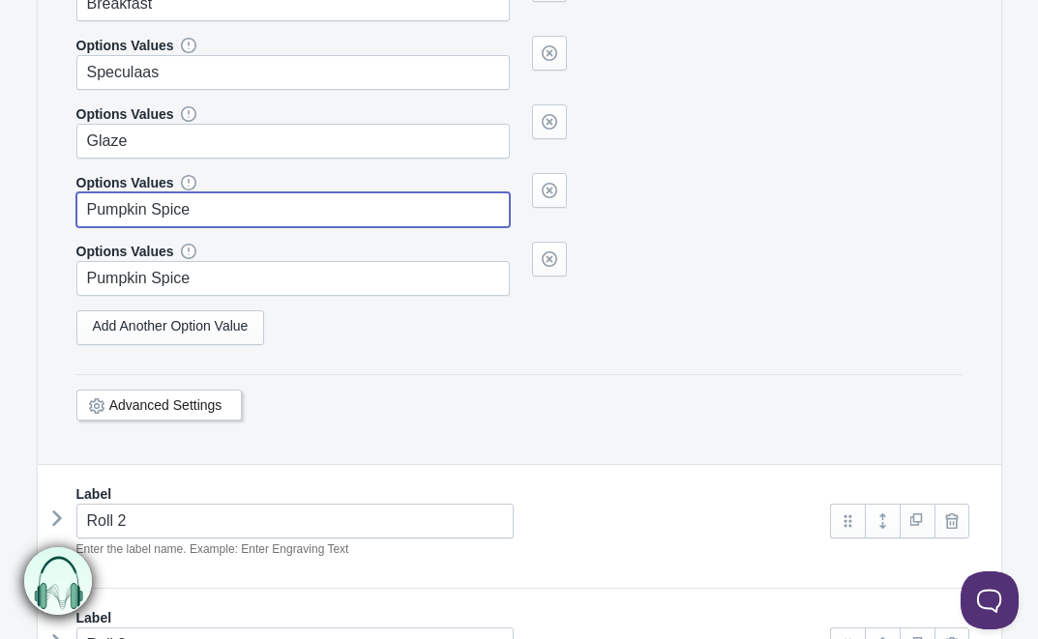
click at [177, 208] on input "Pumpkin Spice" at bounding box center [293, 209] width 434 height 35
click at [379, 341] on div "Add Another Option Value" at bounding box center [519, 327] width 886 height 35
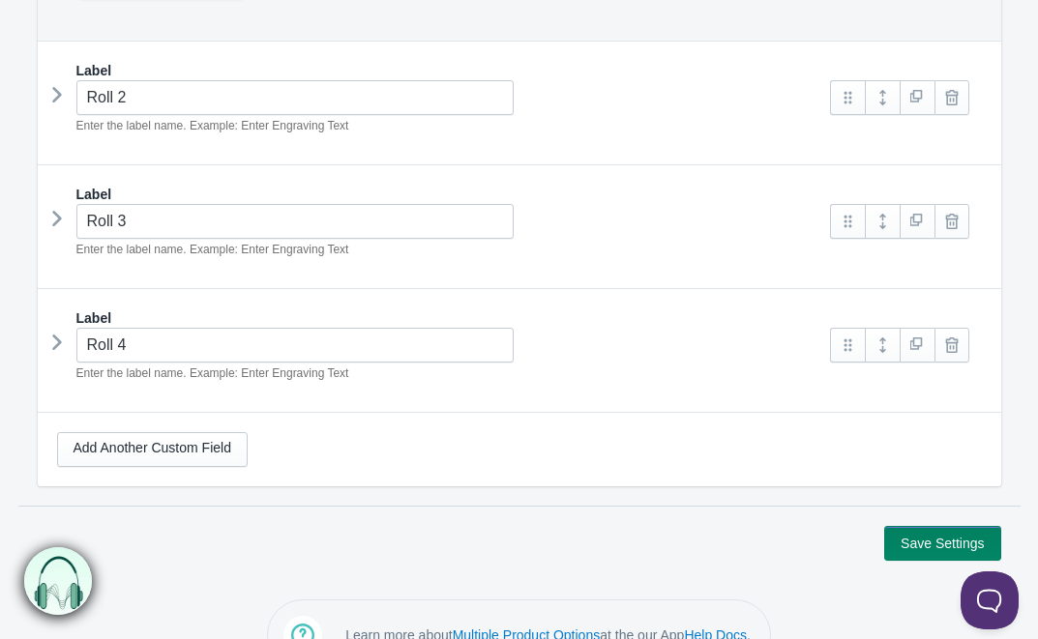
scroll to position [1584, 0]
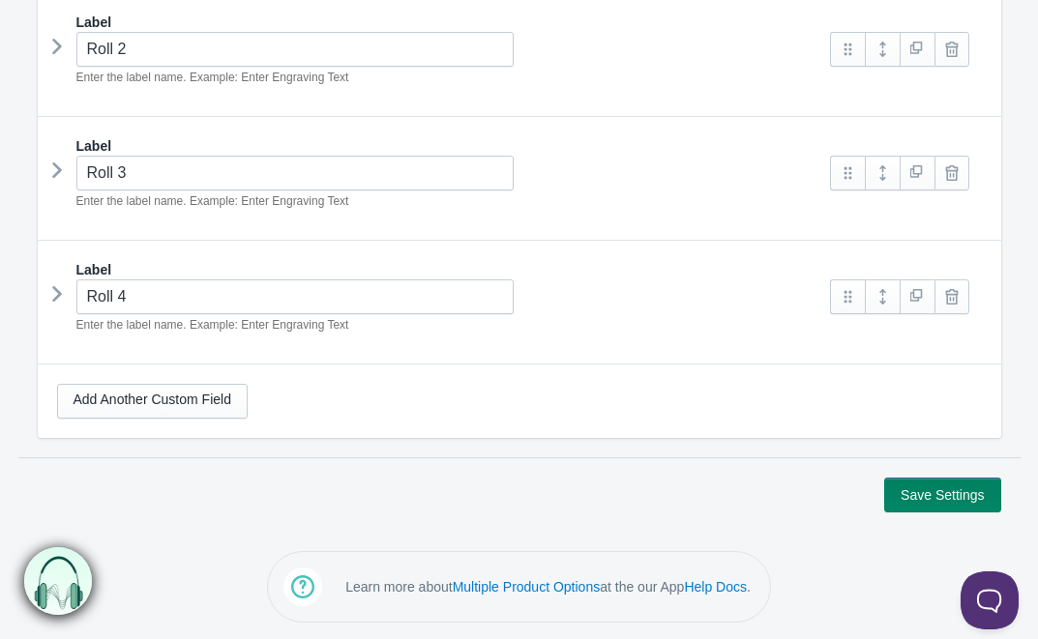
click at [57, 38] on icon at bounding box center [57, 46] width 0 height 29
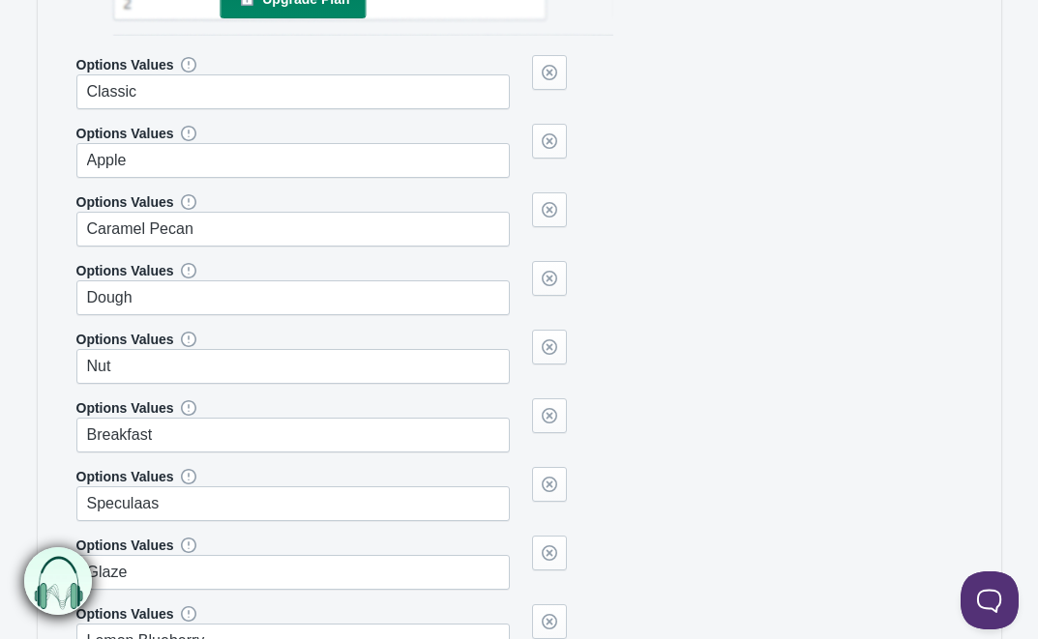
scroll to position [2271, 0]
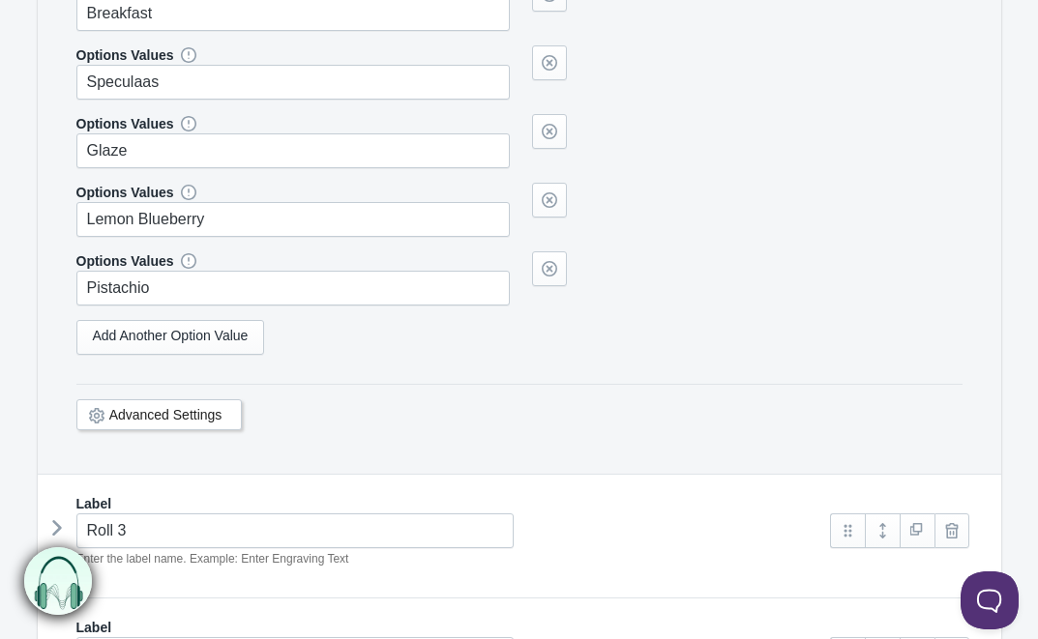
type input "Snickers"
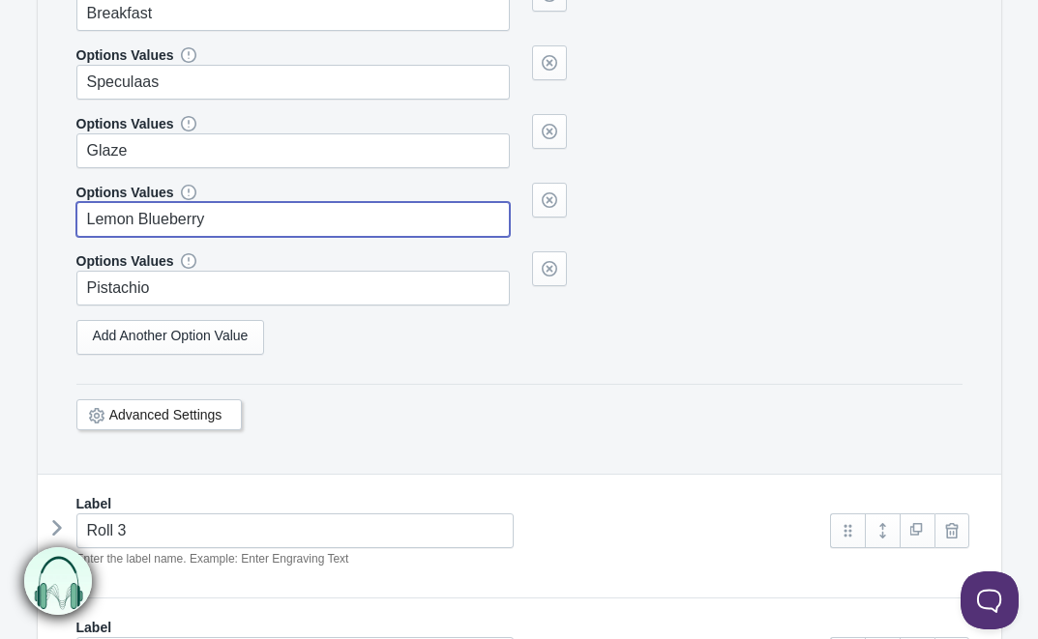
click at [196, 226] on input "Lemon Blueberry" at bounding box center [293, 219] width 434 height 35
type input "Snickers"
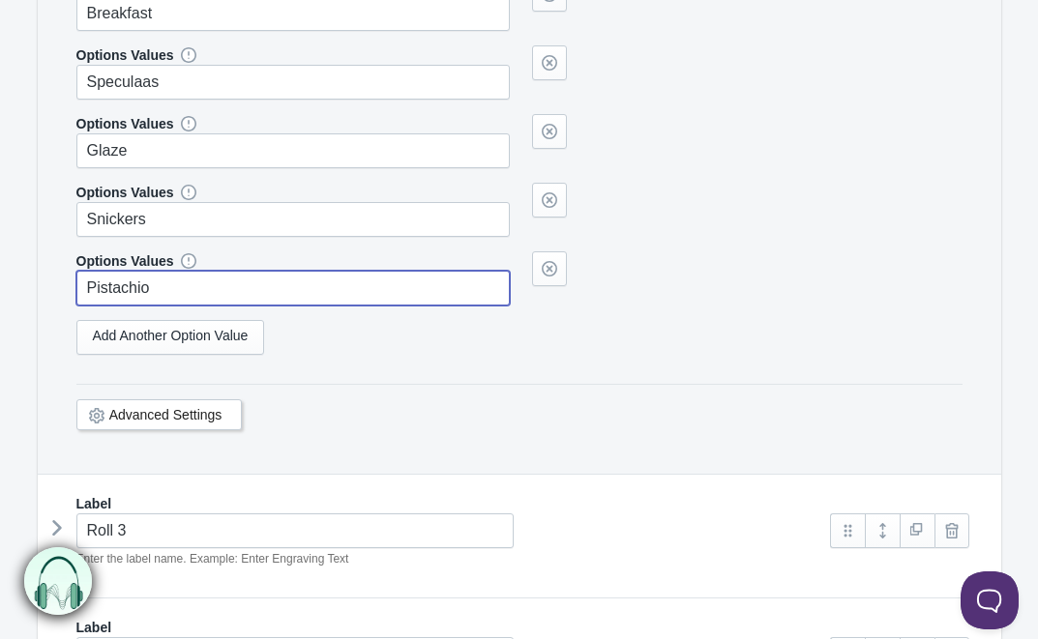
click at [182, 281] on input "Pistachio" at bounding box center [293, 288] width 434 height 35
paste input "umpkin Spice"
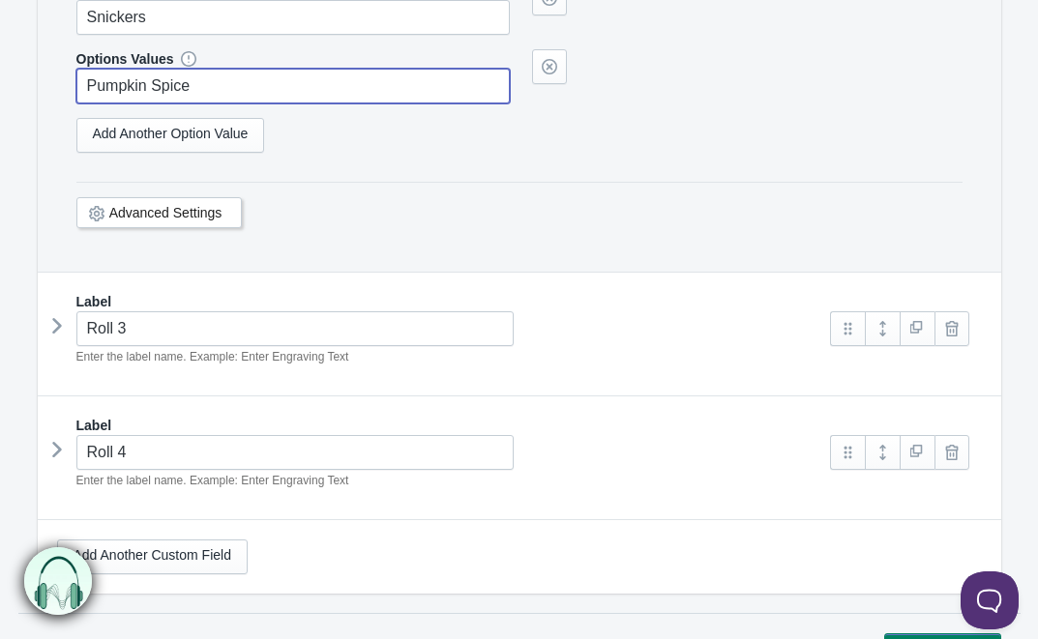
scroll to position [2505, 0]
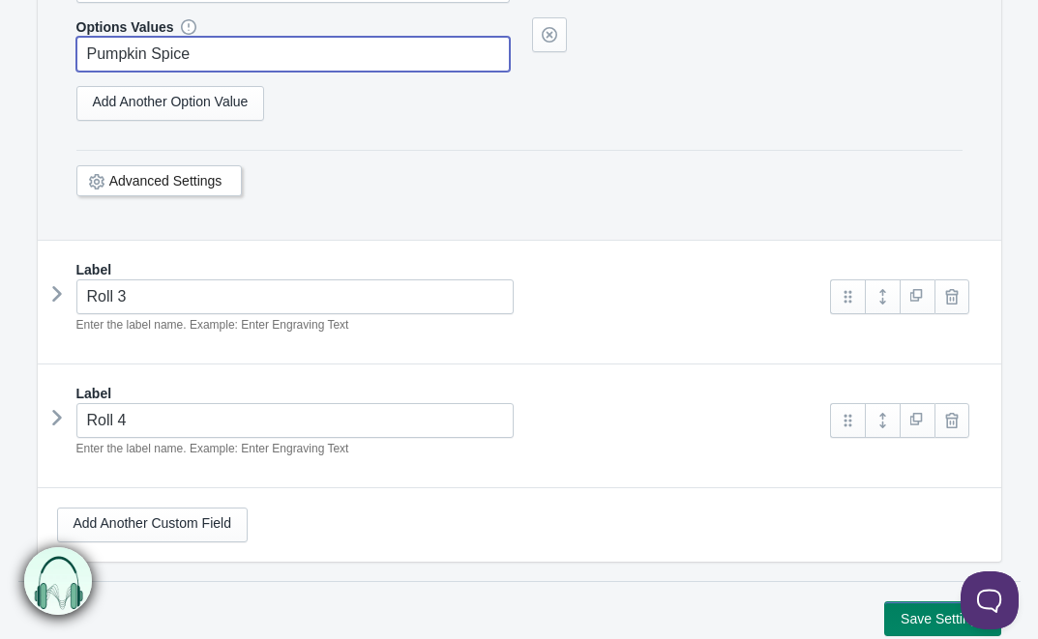
click at [57, 293] on icon at bounding box center [57, 294] width 0 height 29
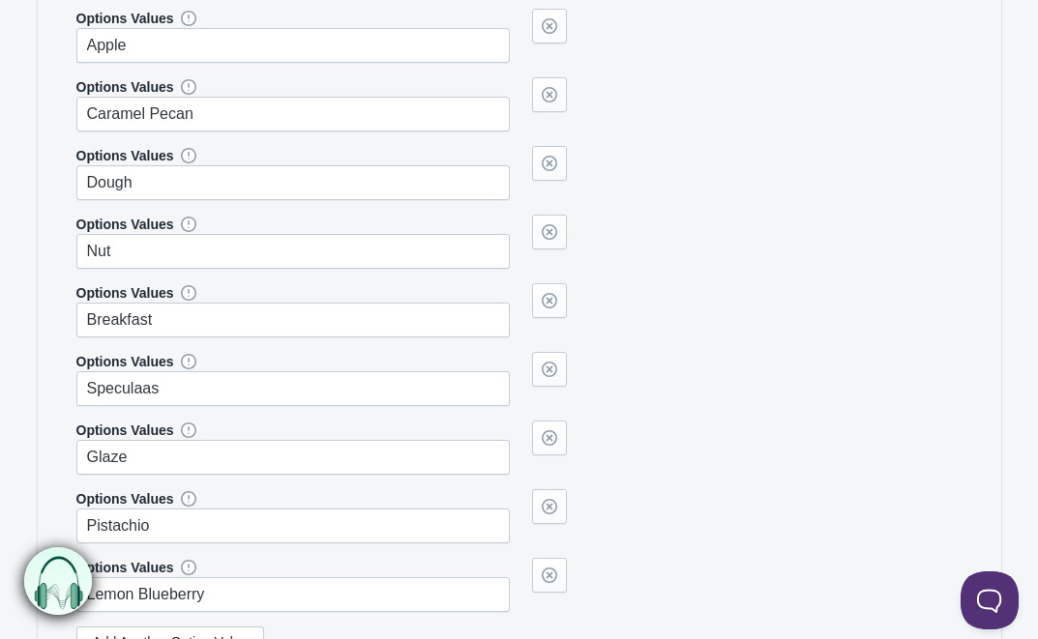
scroll to position [3190, 0]
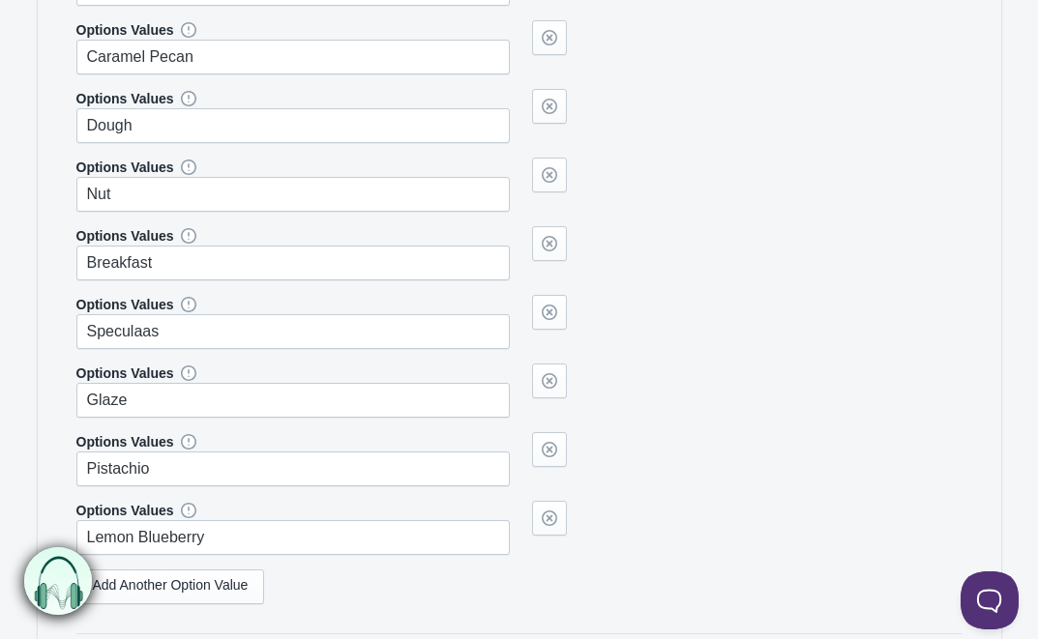
click at [133, 444] on label "Options Values" at bounding box center [125, 441] width 98 height 19
type input "Pumpkin Spice"
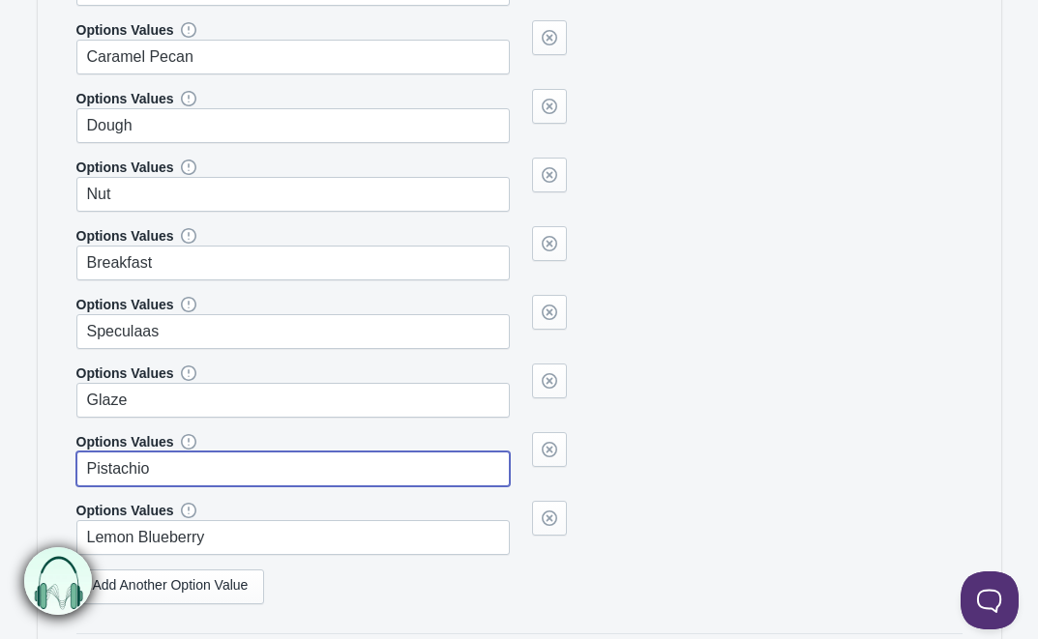
click at [133, 463] on input "Pistachio" at bounding box center [293, 469] width 434 height 35
type input "Snickers"
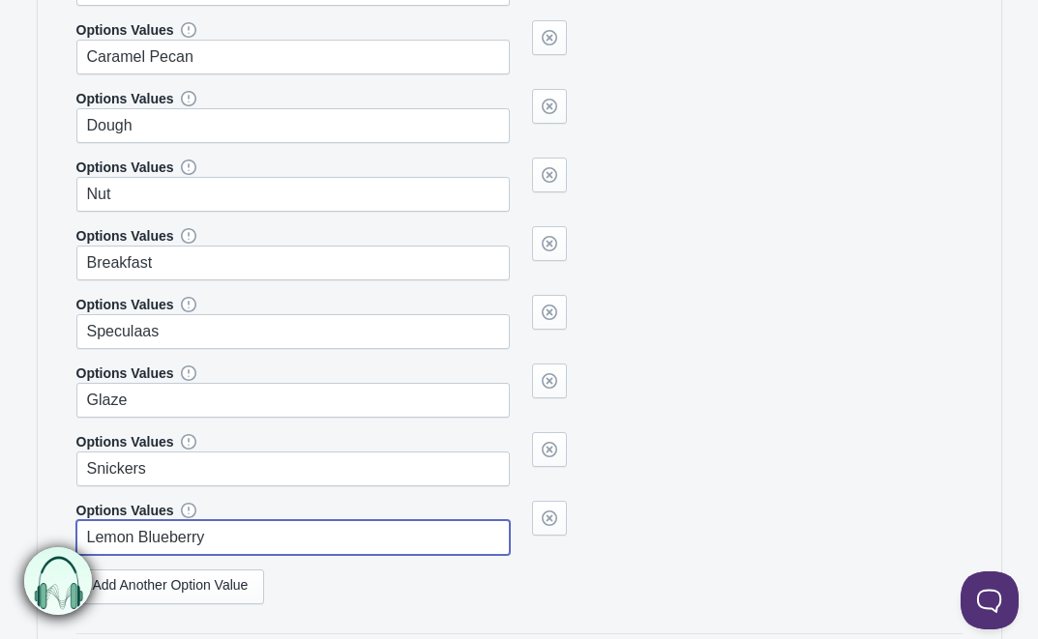
click at [125, 547] on input "Lemon Blueberry" at bounding box center [293, 537] width 434 height 35
paste input "Pumpkin Spice"
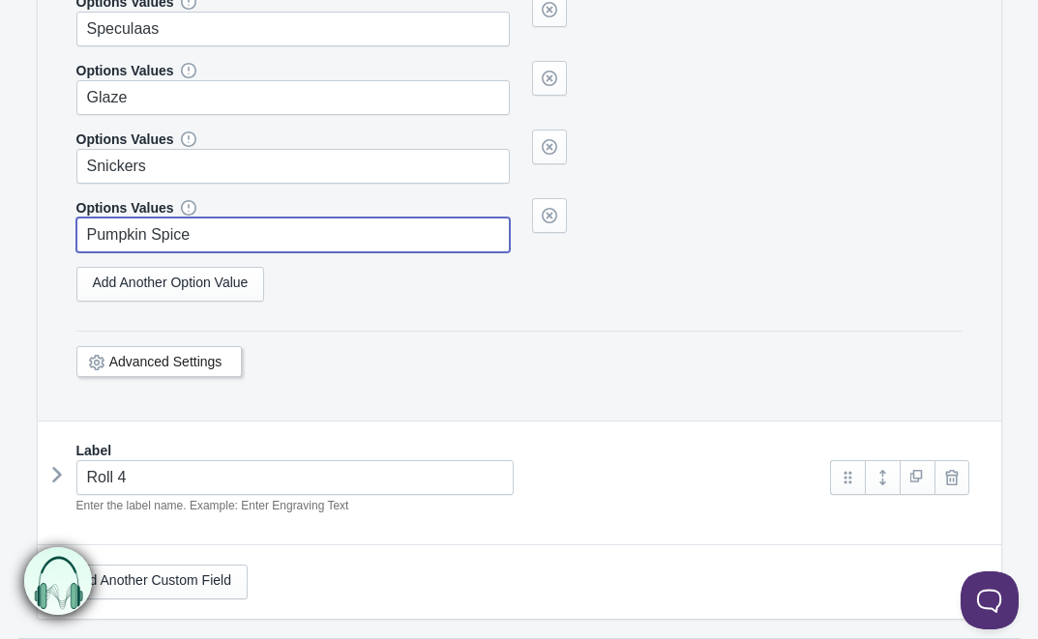
scroll to position [3585, 0]
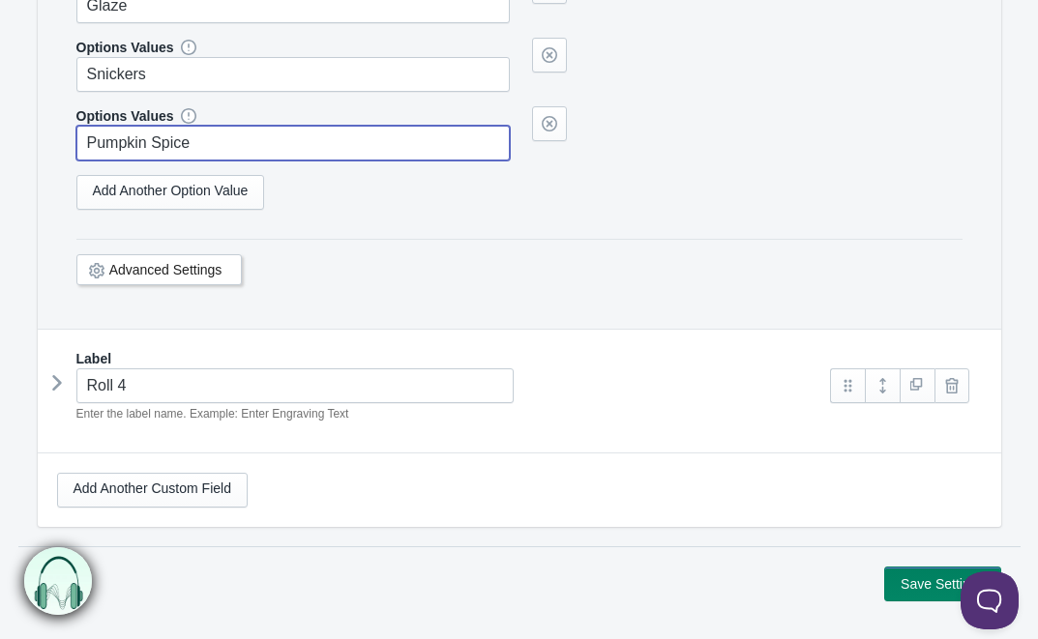
click at [57, 383] on icon at bounding box center [57, 383] width 0 height 29
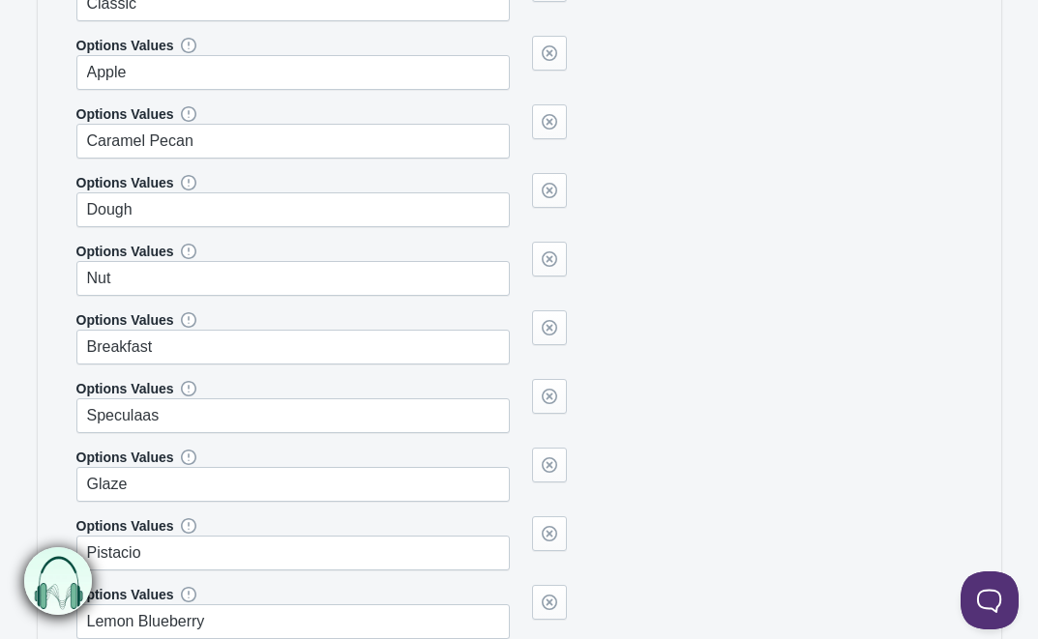
scroll to position [4556, 0]
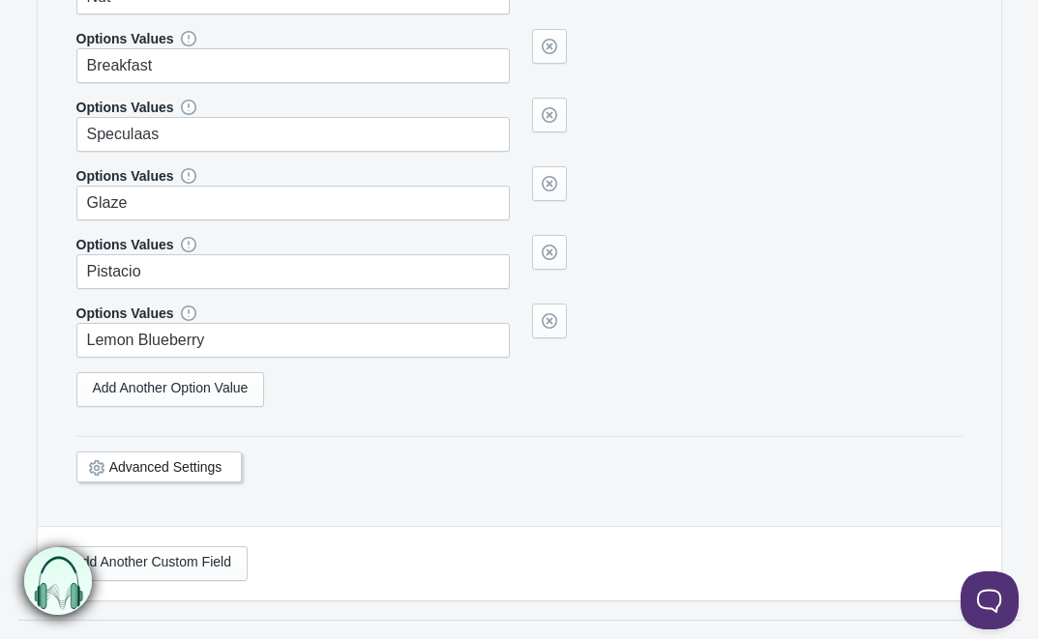
type input "Pumpkin Spice"
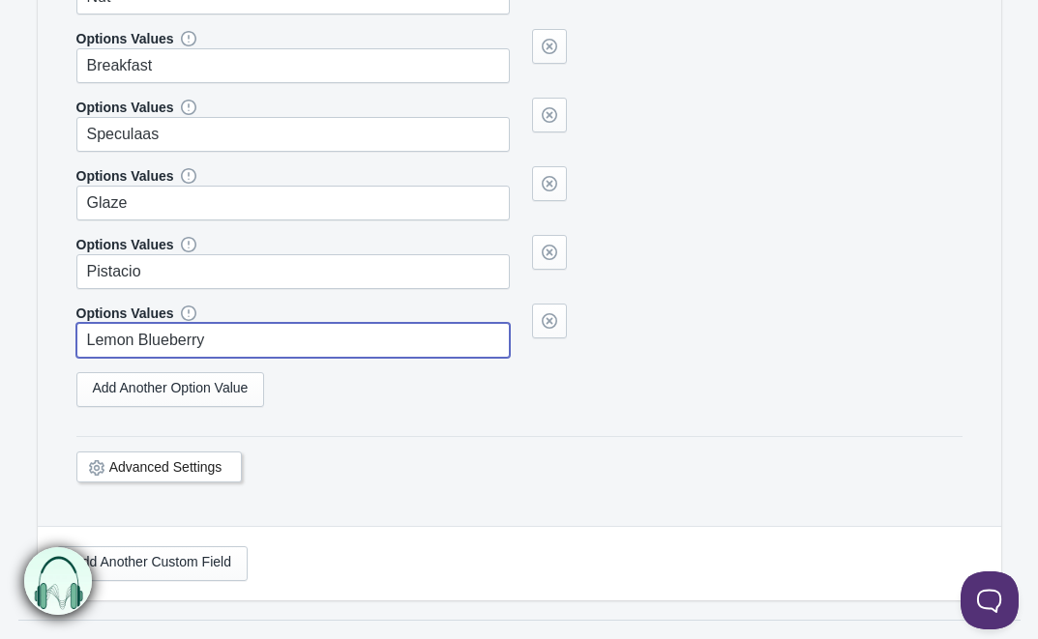
click at [177, 324] on input "Lemon Blueberry" at bounding box center [293, 340] width 434 height 35
type input "Snickers"
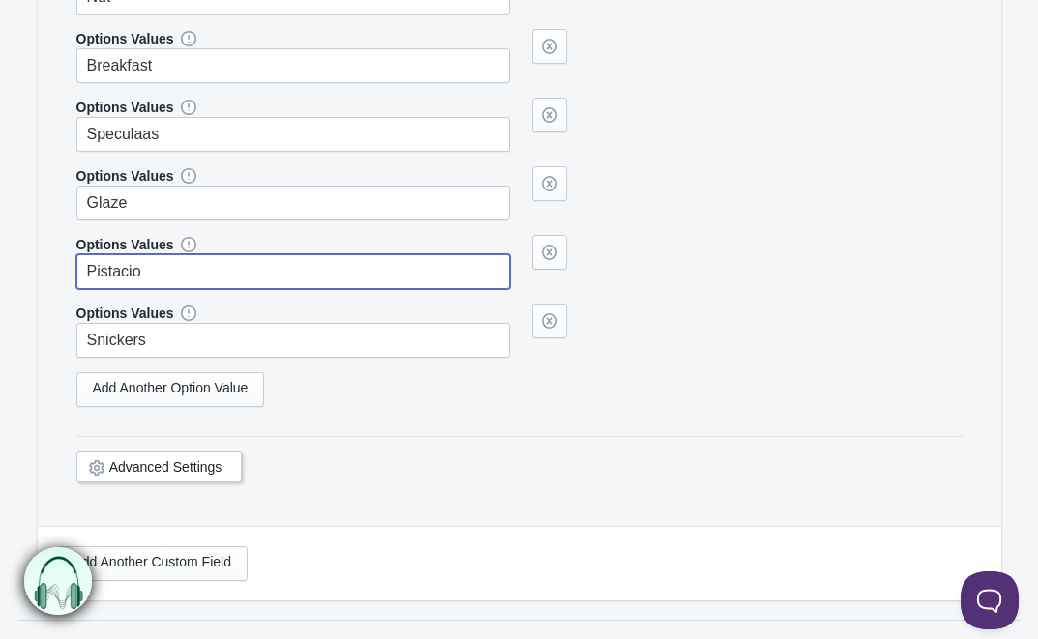
click at [179, 263] on input "Pistacio" at bounding box center [293, 271] width 434 height 35
paste input "umpkin Spice"
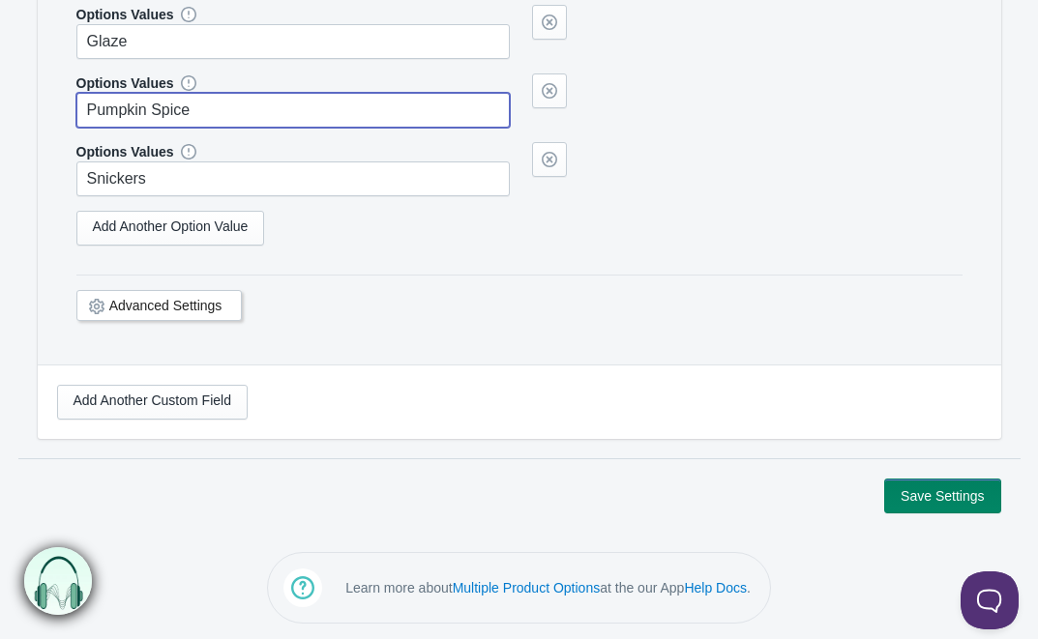
type input "Pumpkin Spice"
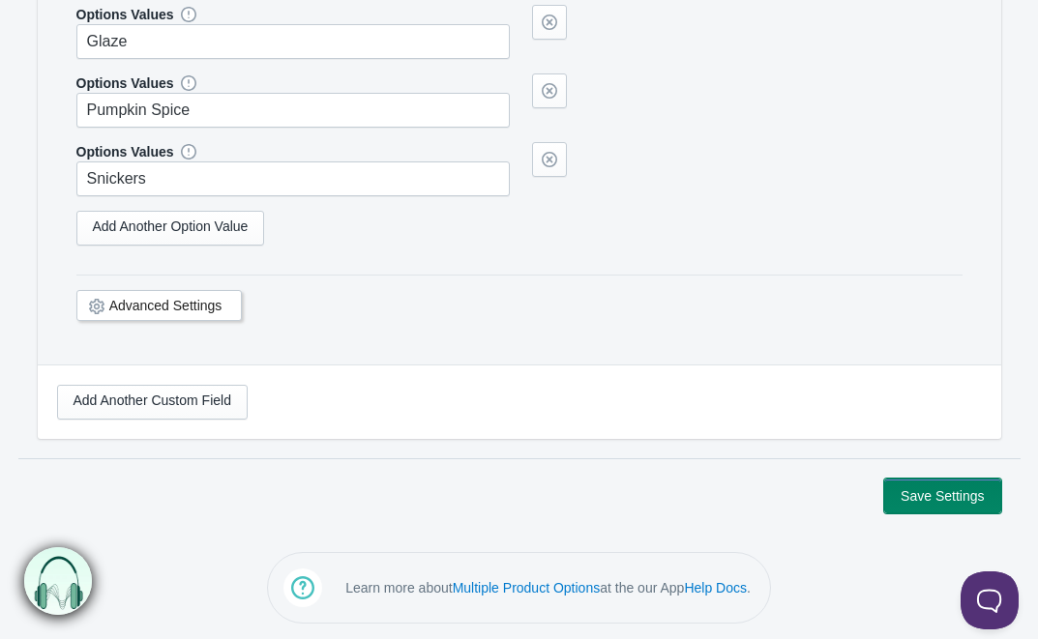
click at [943, 500] on button "Save Settings" at bounding box center [942, 496] width 116 height 35
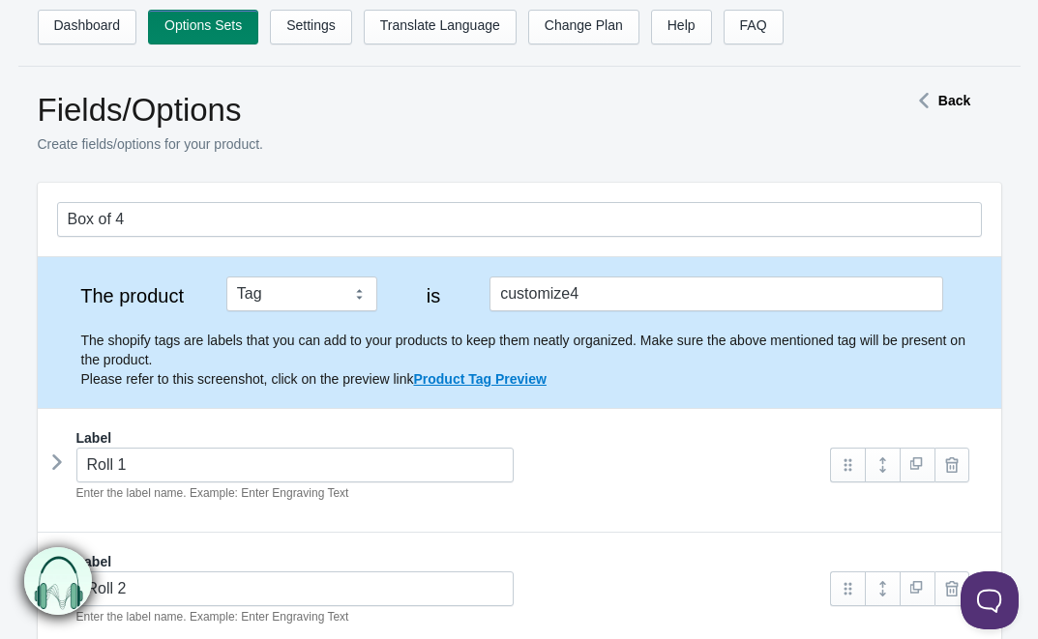
click at [933, 98] on icon at bounding box center [923, 101] width 29 height 10
